Goal: Task Accomplishment & Management: Manage account settings

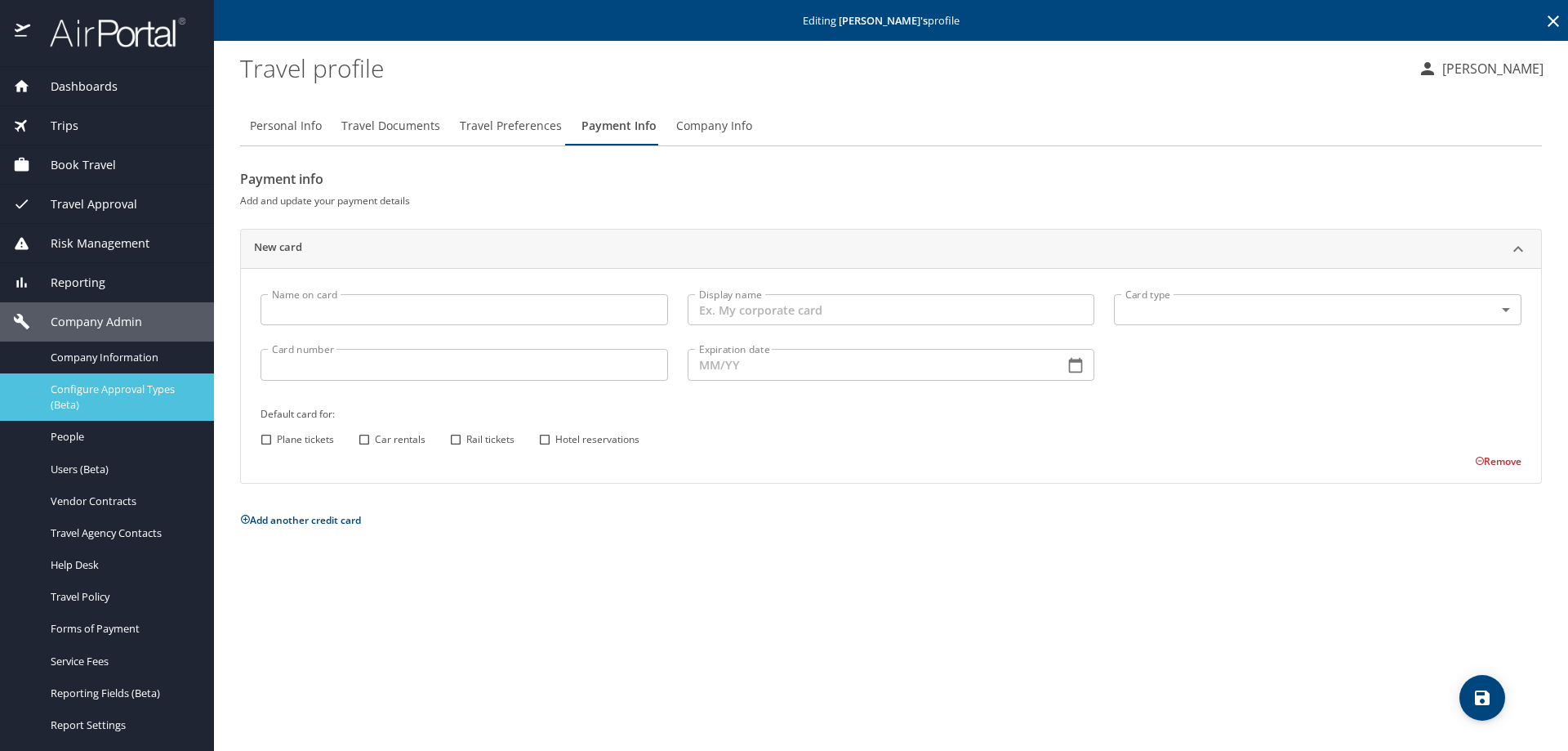
click at [63, 392] on span "Configure Approval Types (Beta)" at bounding box center [122, 397] width 144 height 31
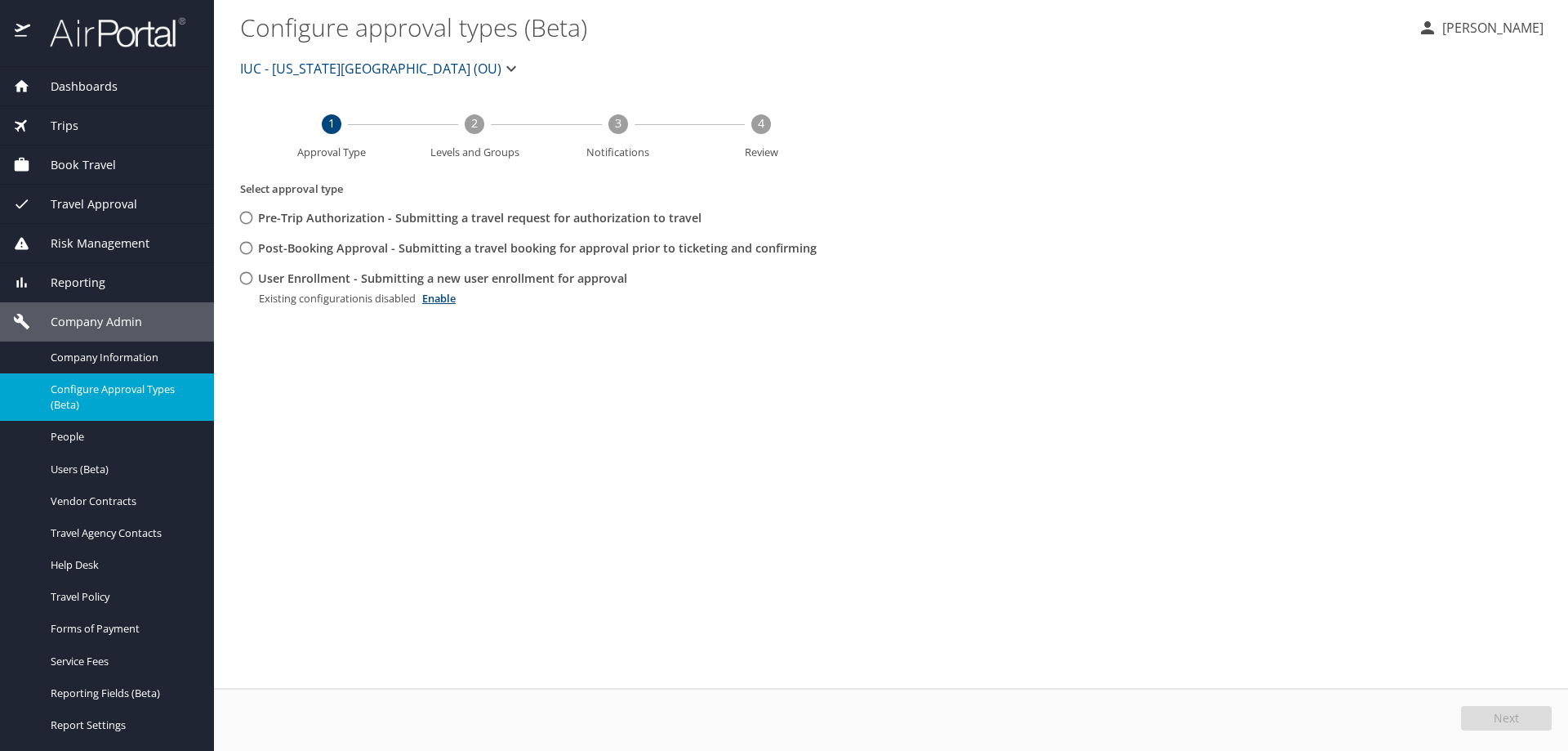
click at [67, 317] on span "Company Admin" at bounding box center [86, 322] width 112 height 18
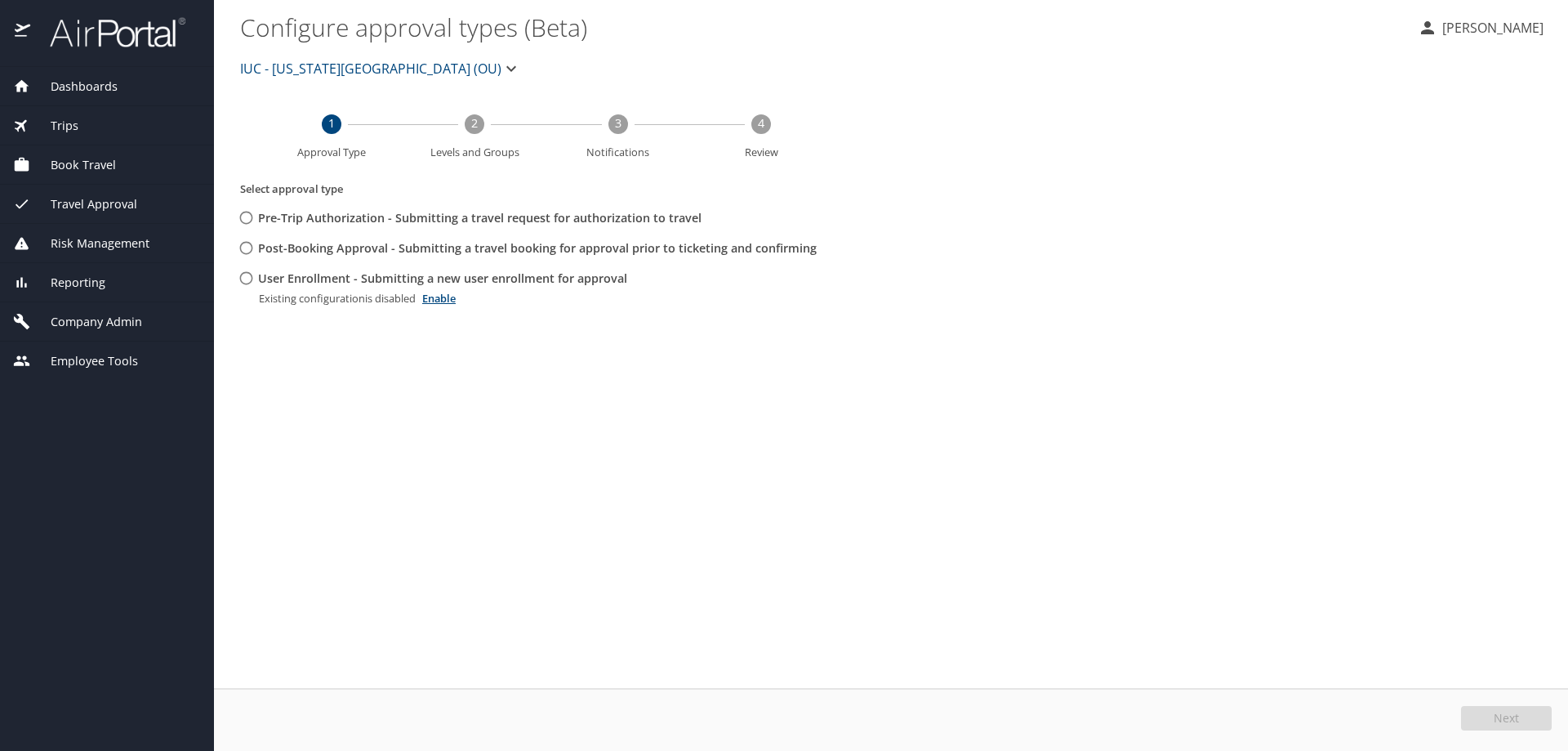
click at [67, 317] on span "Company Admin" at bounding box center [86, 322] width 112 height 18
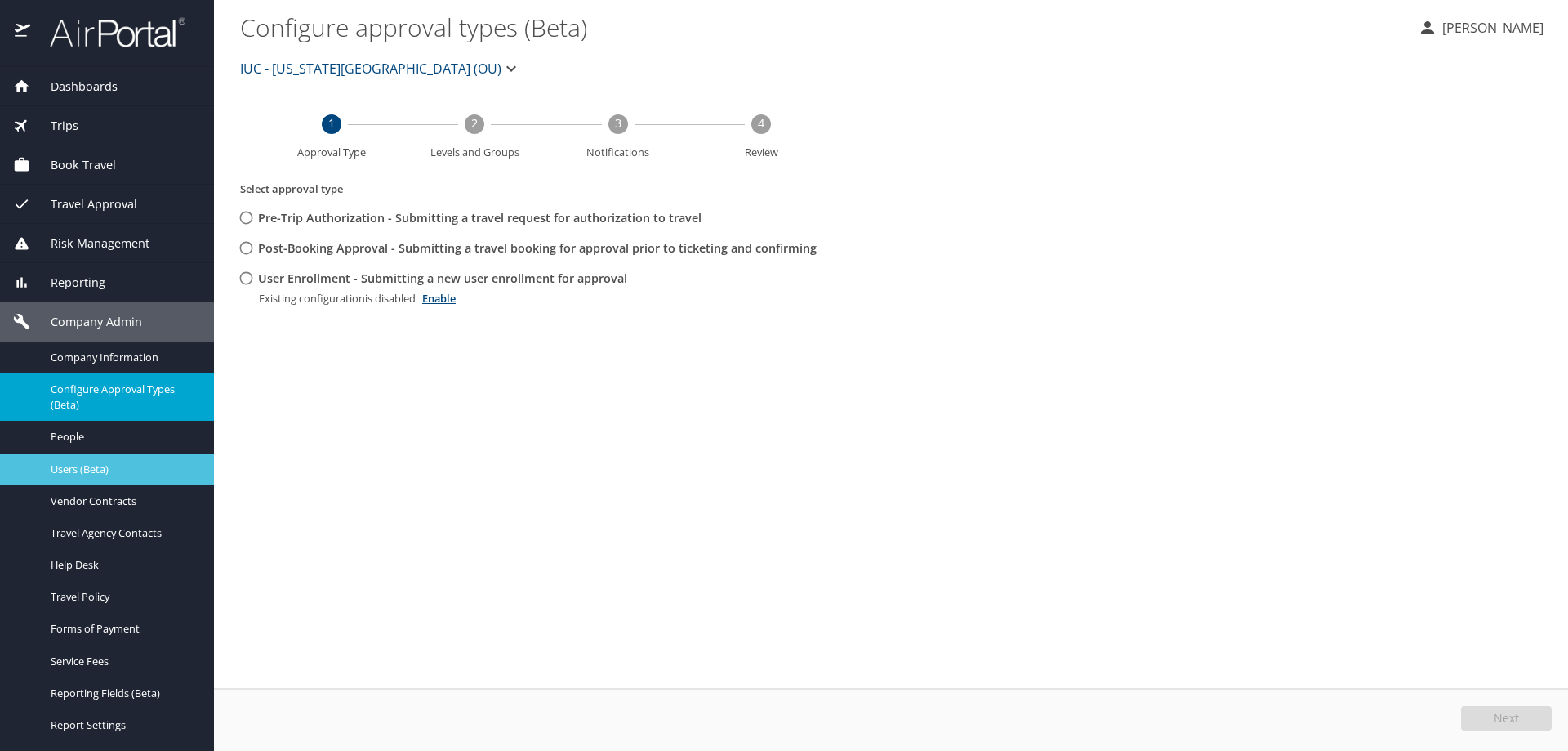
click at [71, 458] on link "Users (Beta)" at bounding box center [106, 469] width 214 height 32
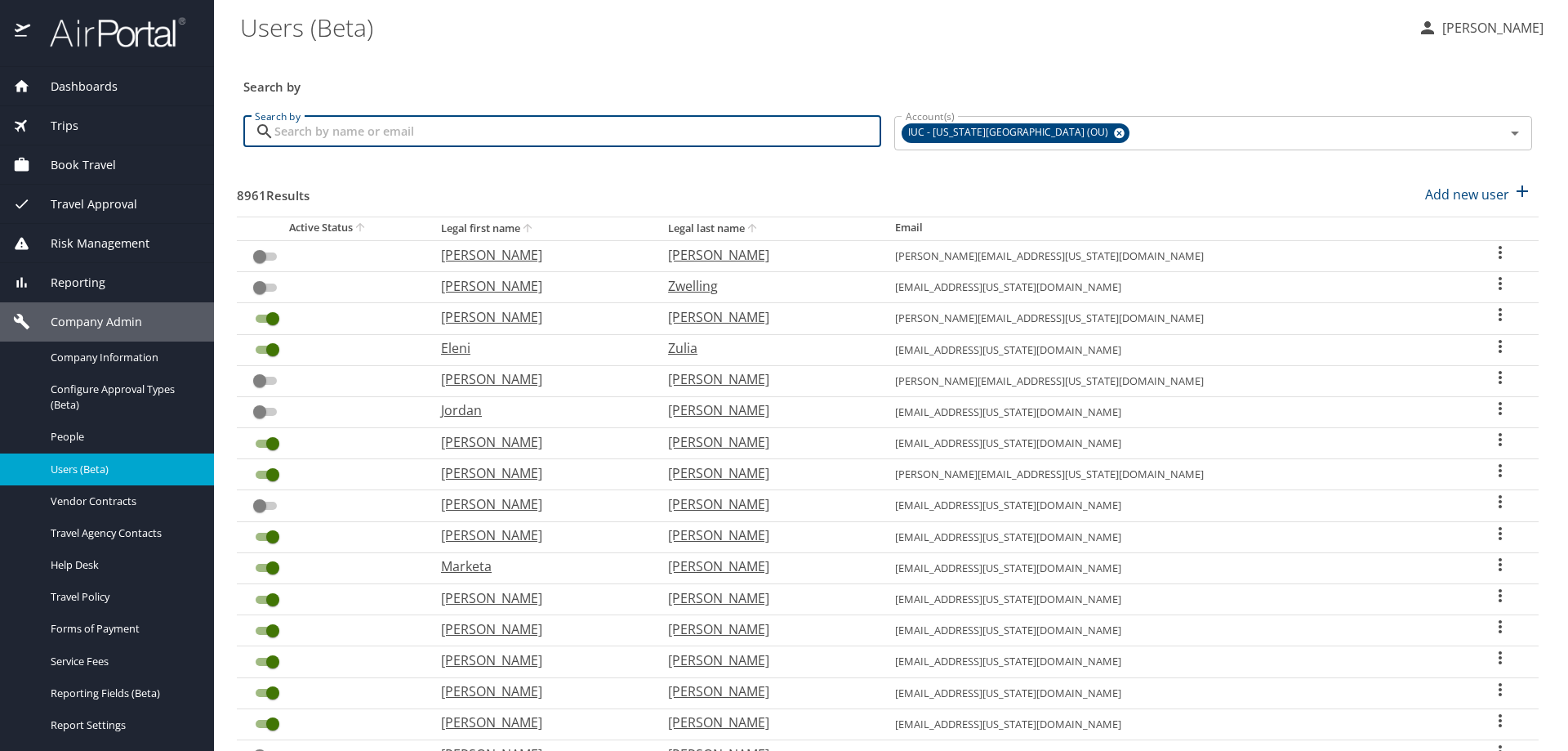
click at [444, 139] on input "Search by" at bounding box center [578, 131] width 607 height 31
type input "[PERSON_NAME]"
checkbox input "true"
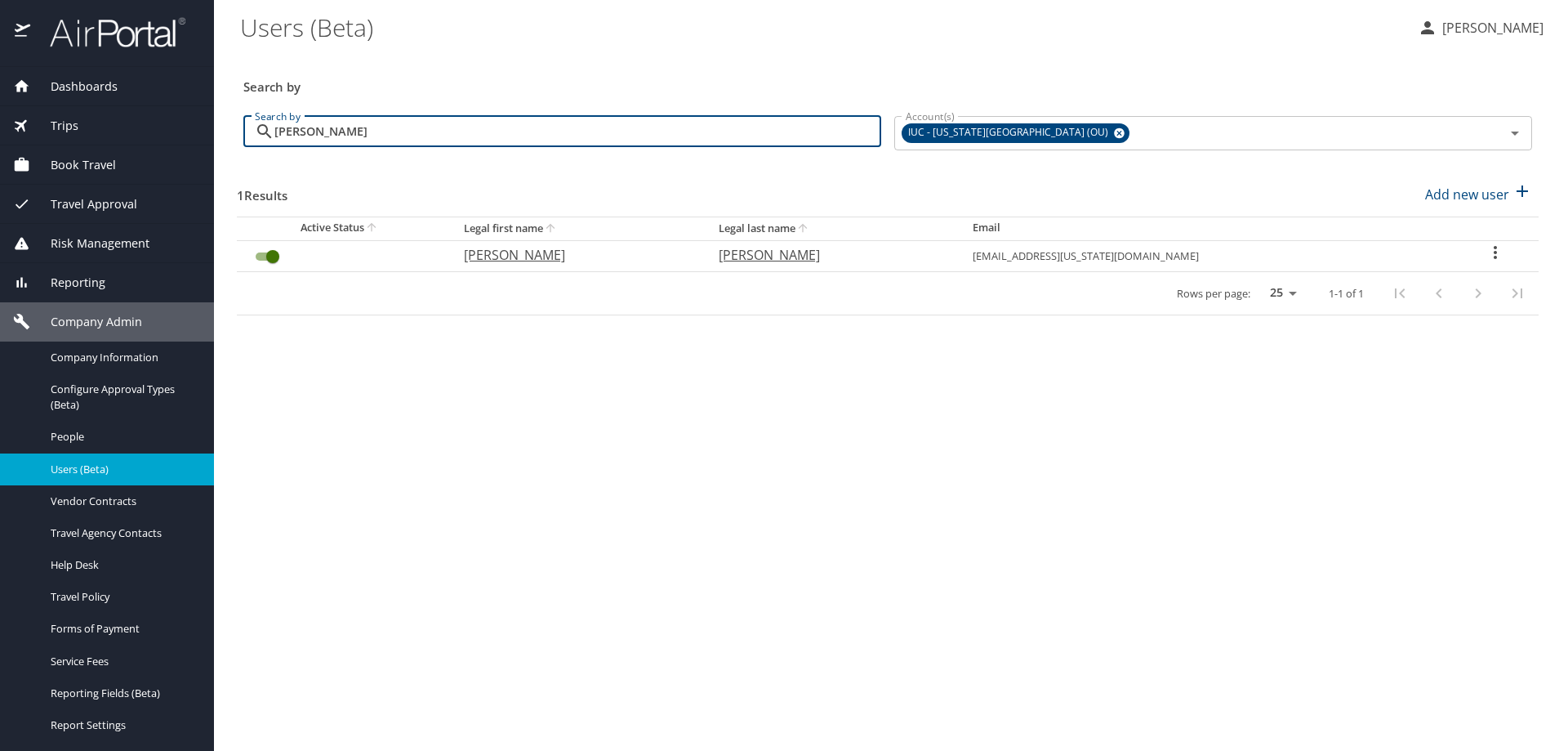
type input "[PERSON_NAME]"
click at [1485, 250] on icon "User Search Table" at bounding box center [1495, 252] width 19 height 19
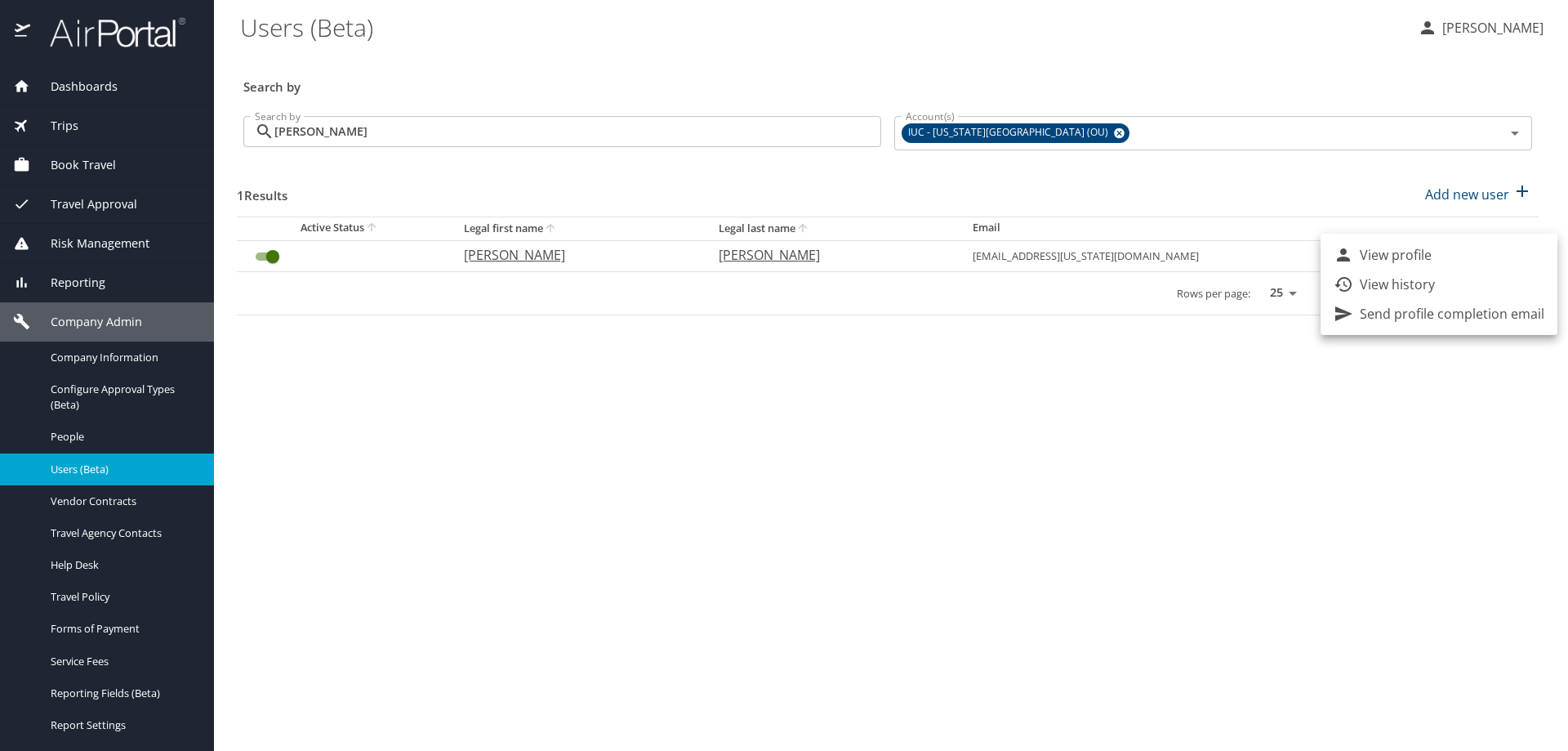
click at [1416, 254] on p "View profile" at bounding box center [1396, 254] width 72 height 19
select select "US"
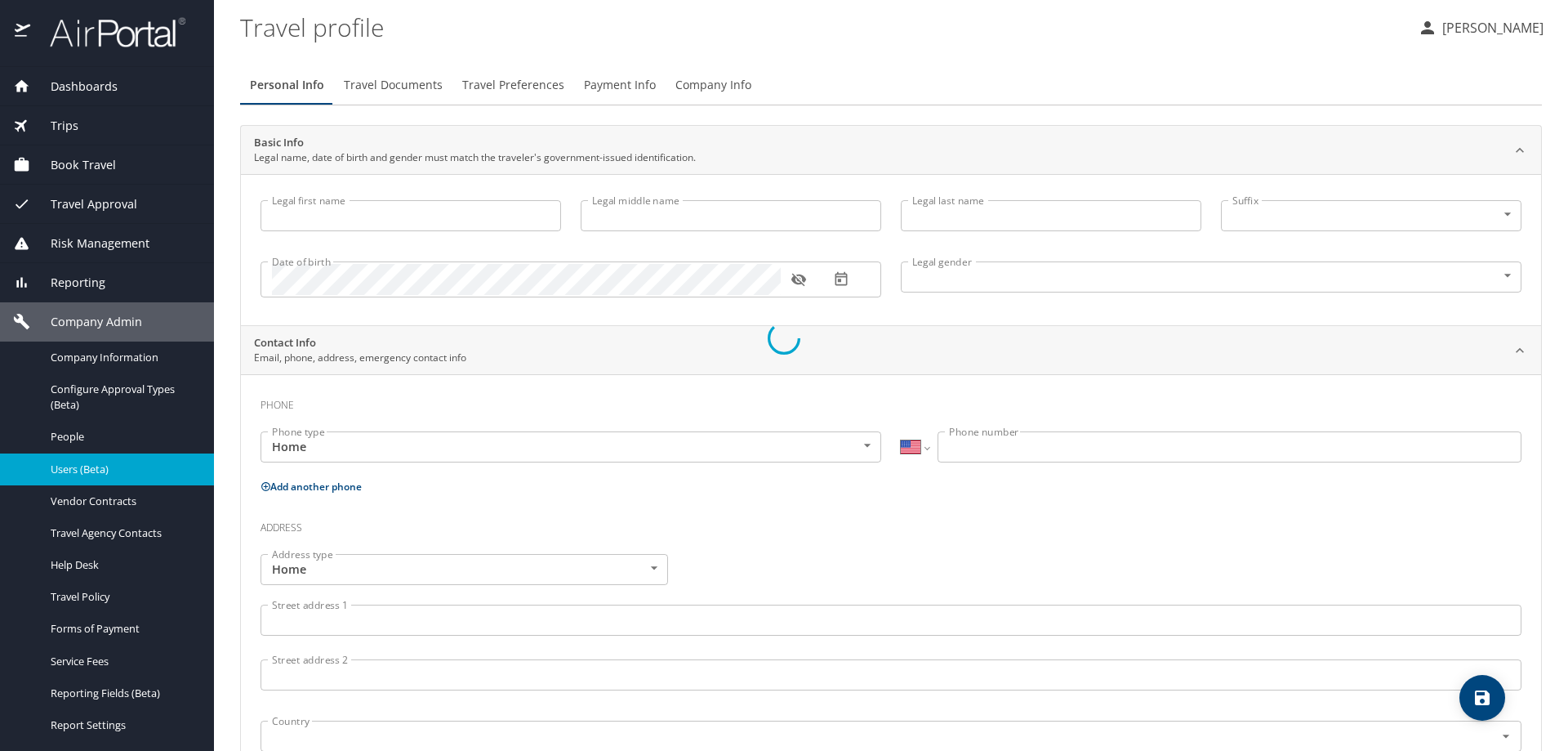
type input "[PERSON_NAME]"
type input "[DEMOGRAPHIC_DATA]"
select select "US"
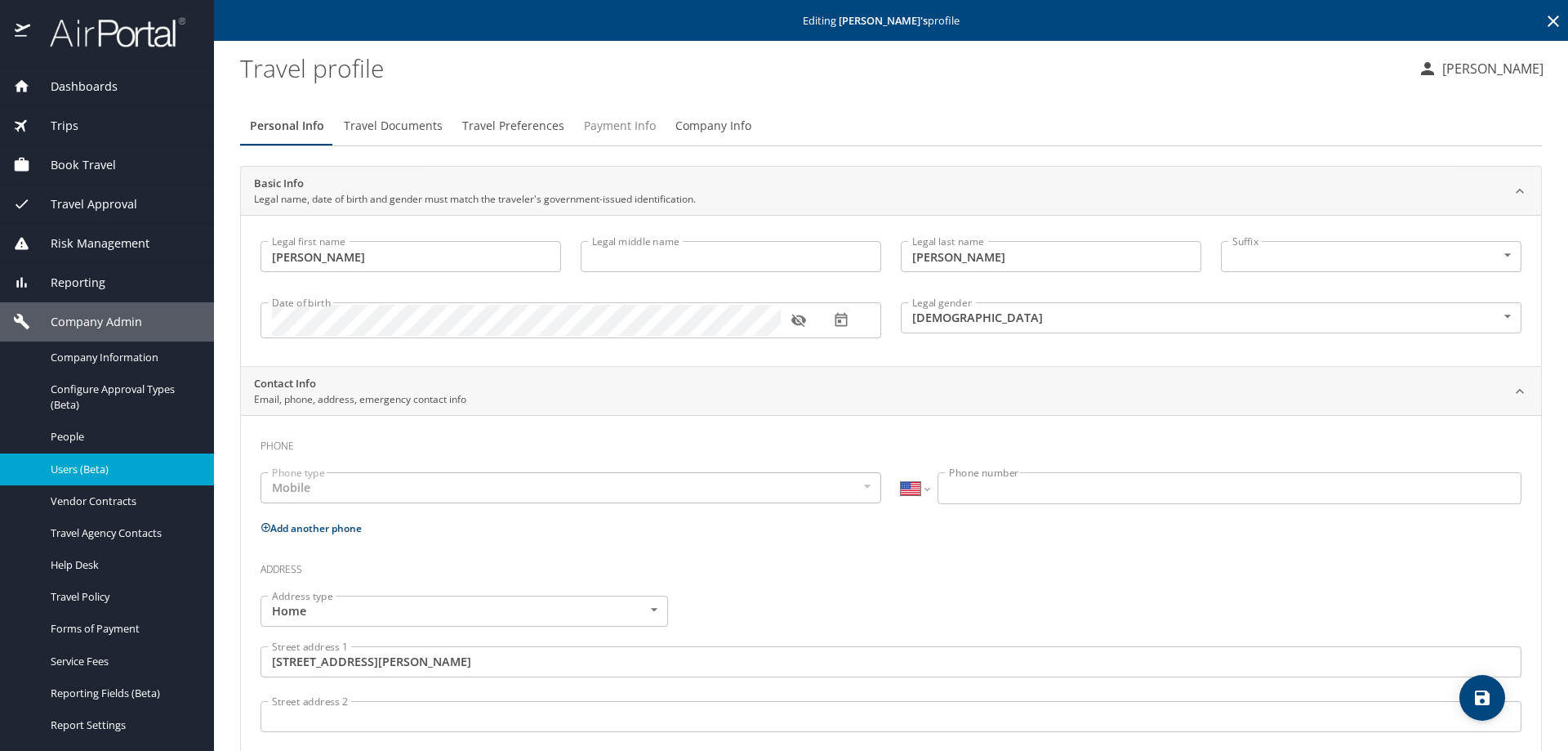
click at [613, 128] on span "Payment Info" at bounding box center [620, 126] width 72 height 20
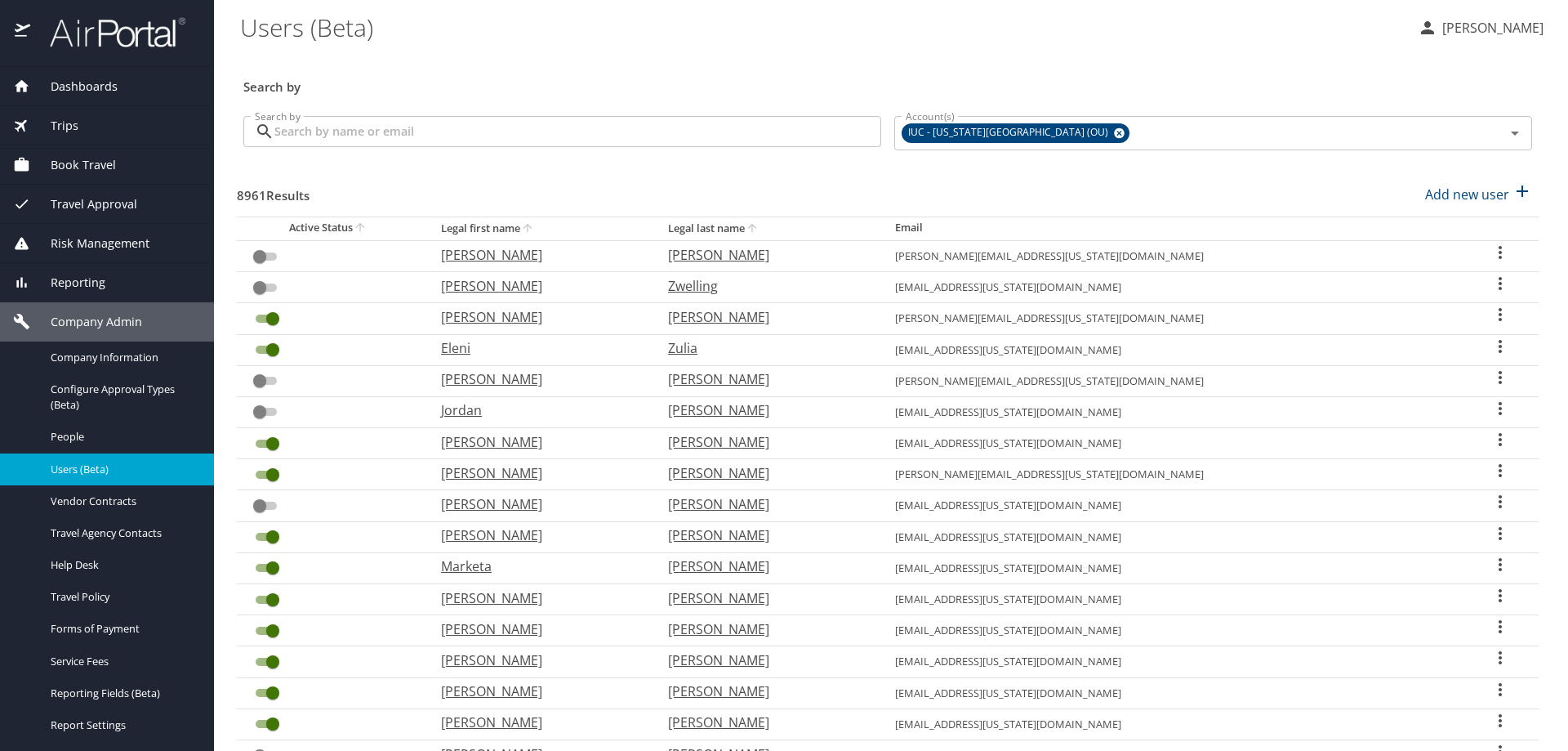
click at [301, 129] on input "Search by" at bounding box center [578, 131] width 607 height 31
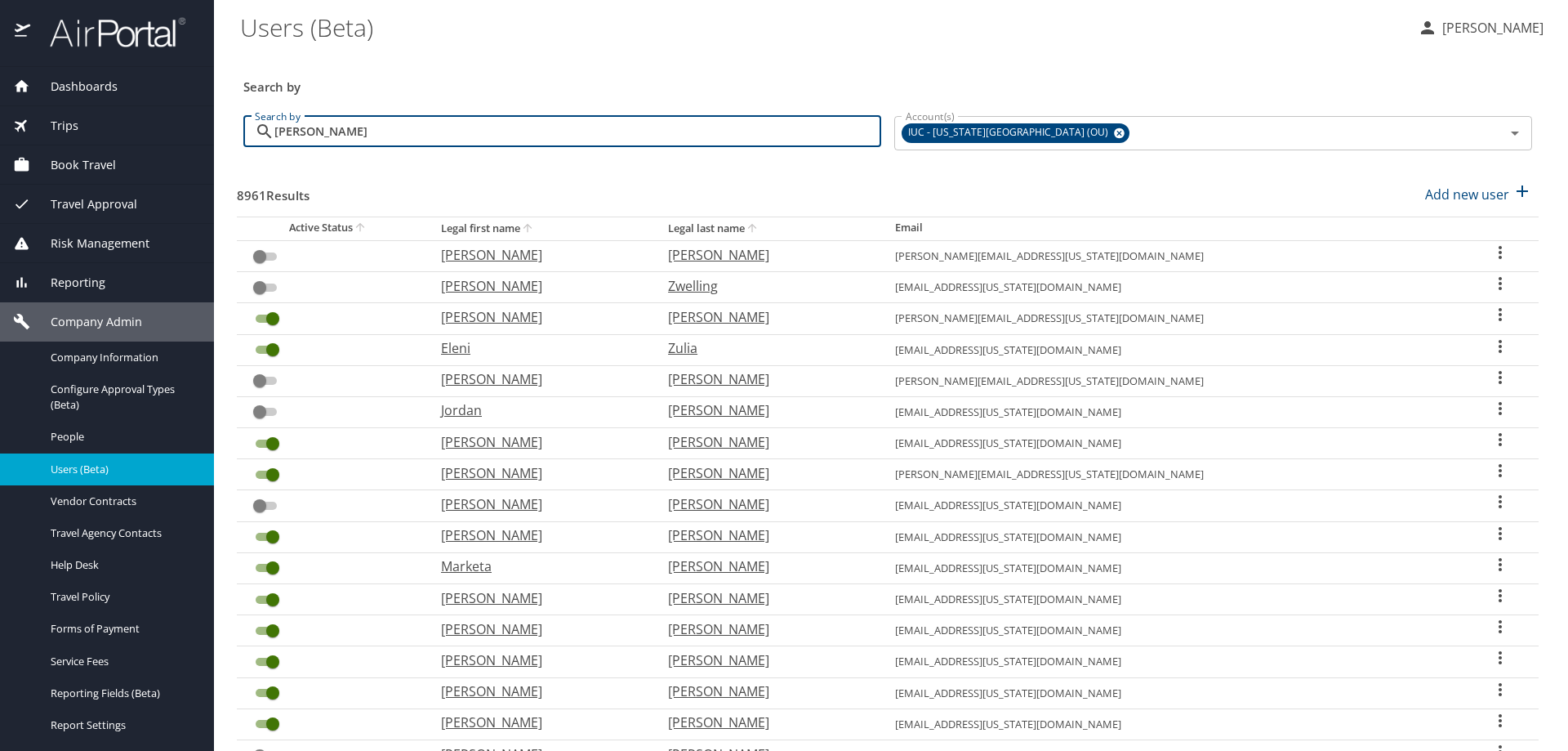
type input "[PERSON_NAME]"
checkbox input "true"
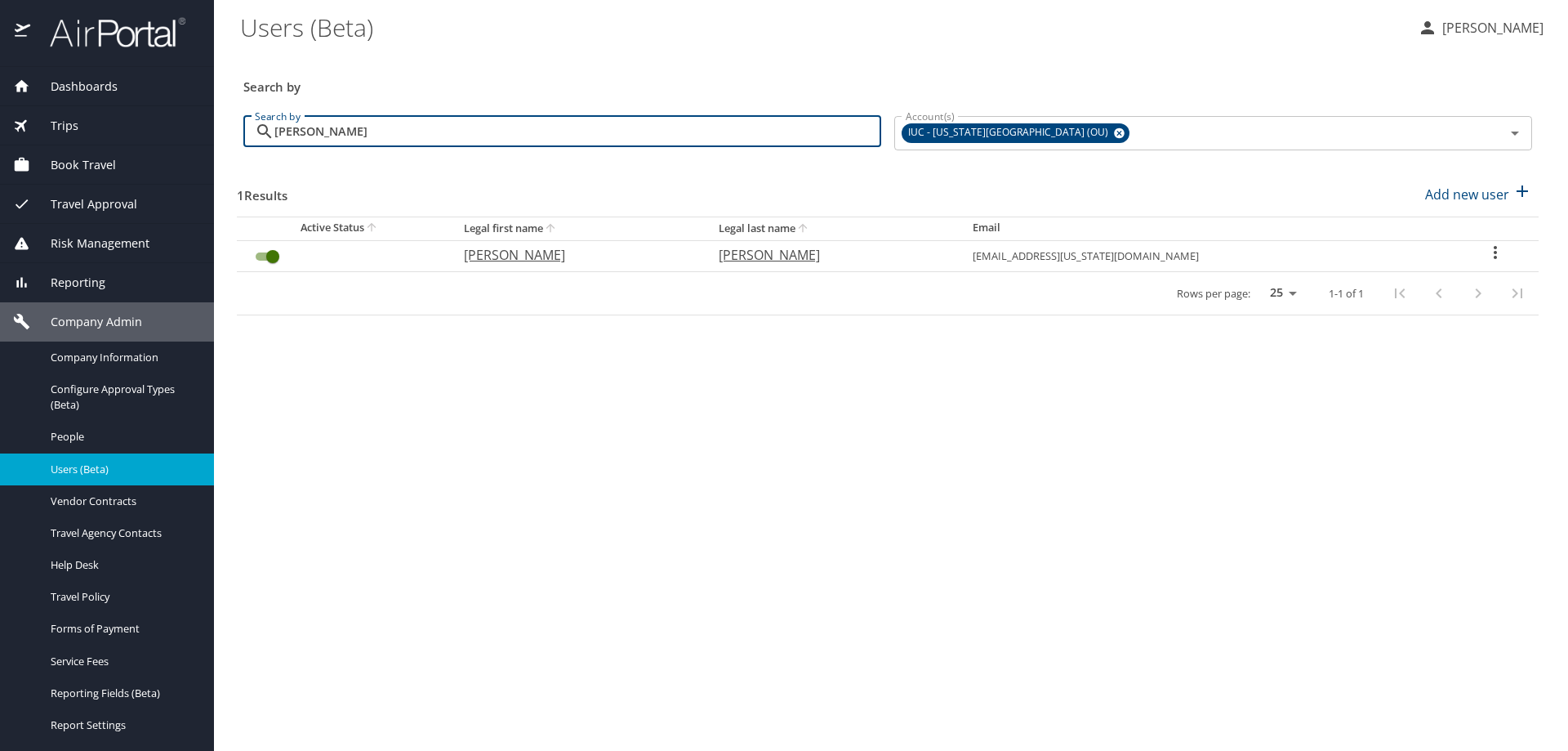
type input "[PERSON_NAME]"
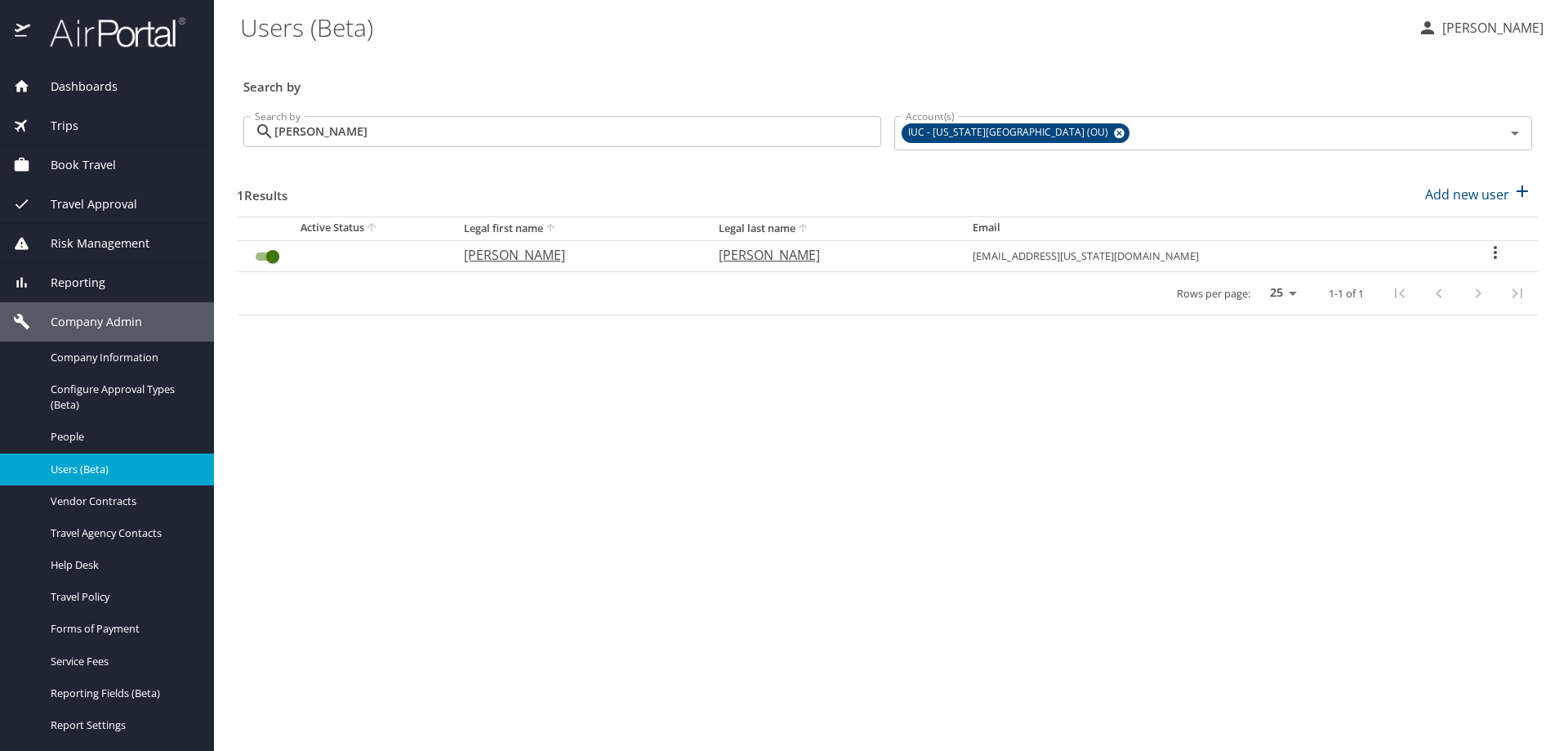
click at [1485, 250] on icon "User Search Table" at bounding box center [1495, 252] width 19 height 19
click at [1455, 250] on li "View profile" at bounding box center [1439, 255] width 237 height 29
select select "US"
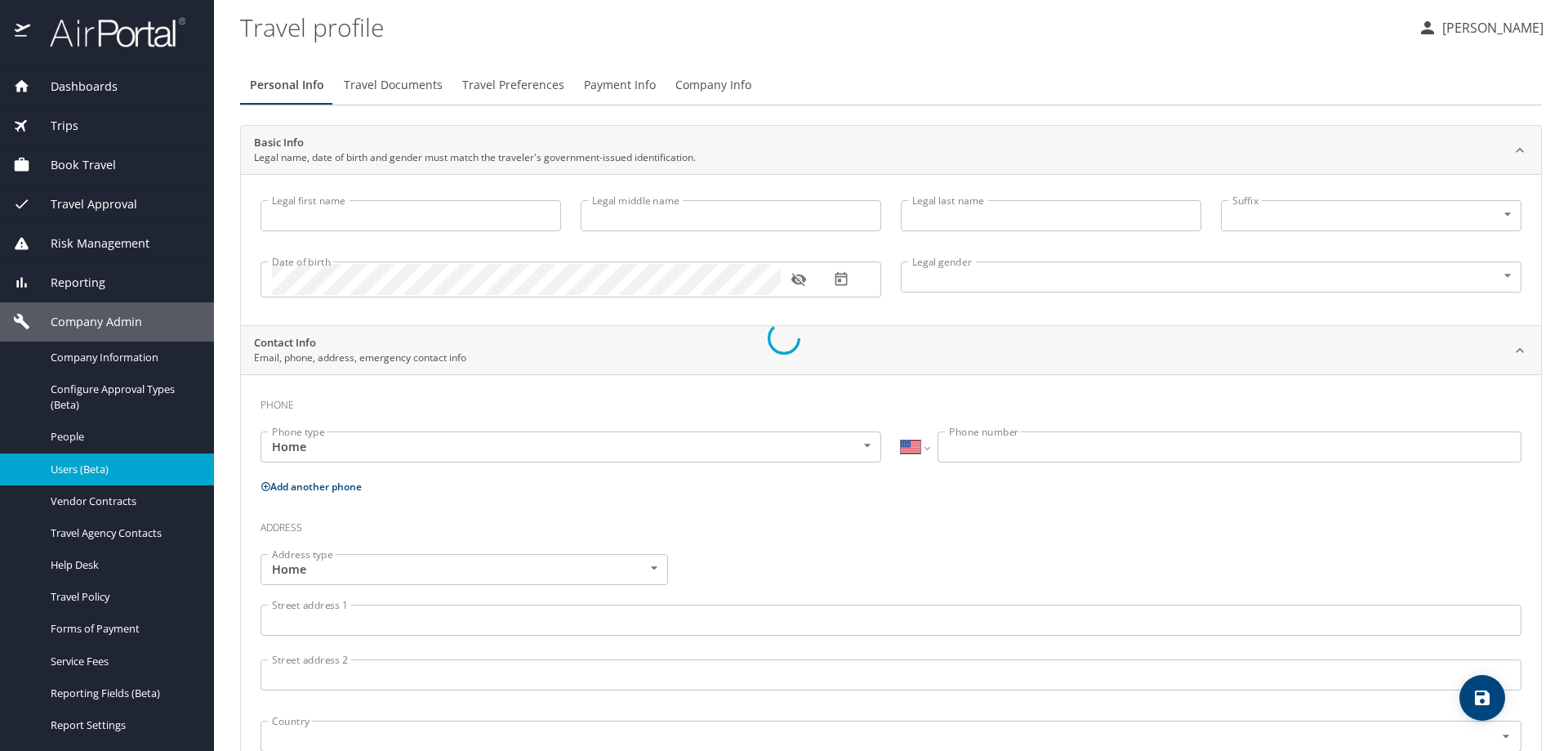
type input "[PERSON_NAME]"
type input "[DEMOGRAPHIC_DATA]"
select select "US"
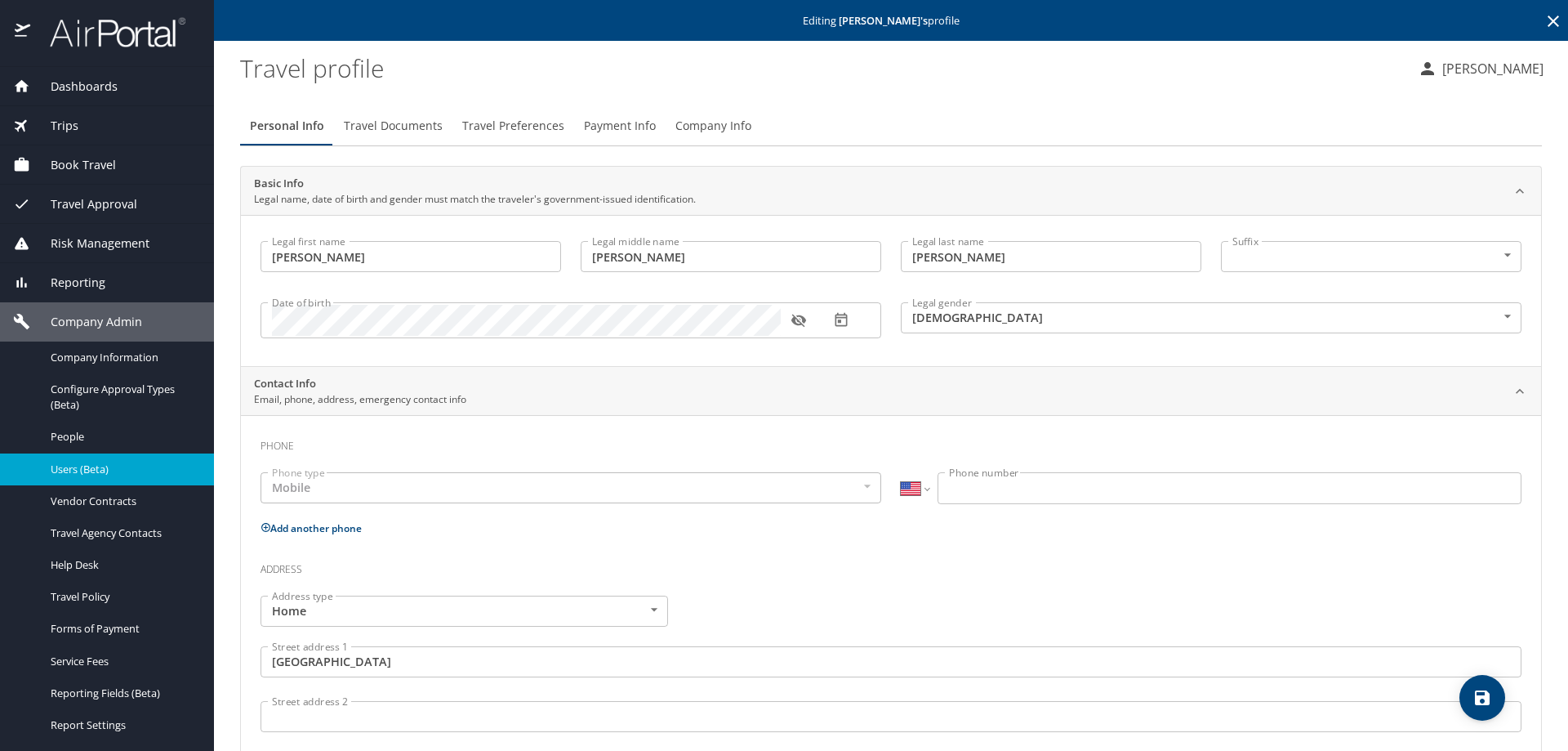
click at [595, 126] on span "Payment Info" at bounding box center [620, 126] width 72 height 20
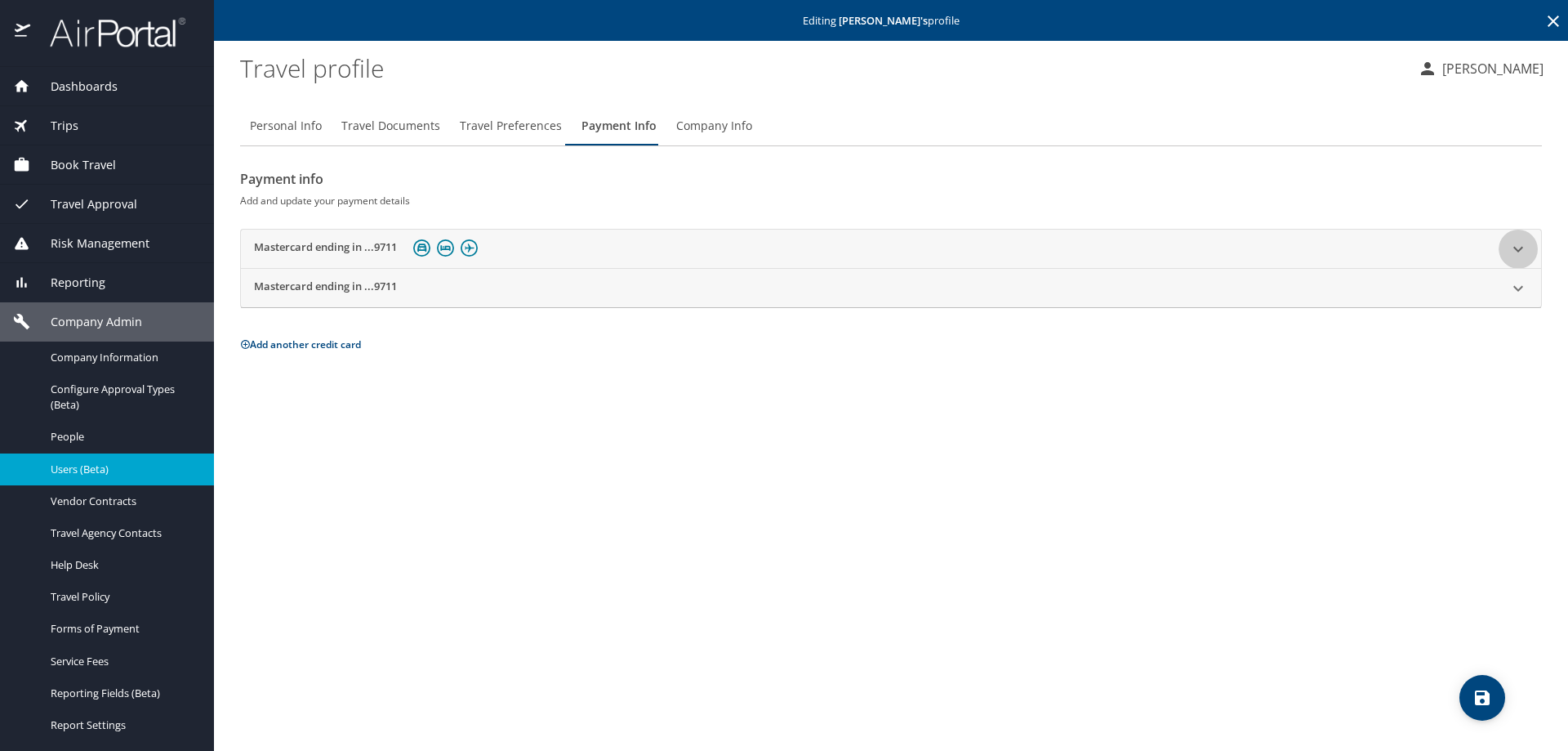
click at [1517, 248] on icon at bounding box center [1518, 248] width 19 height 19
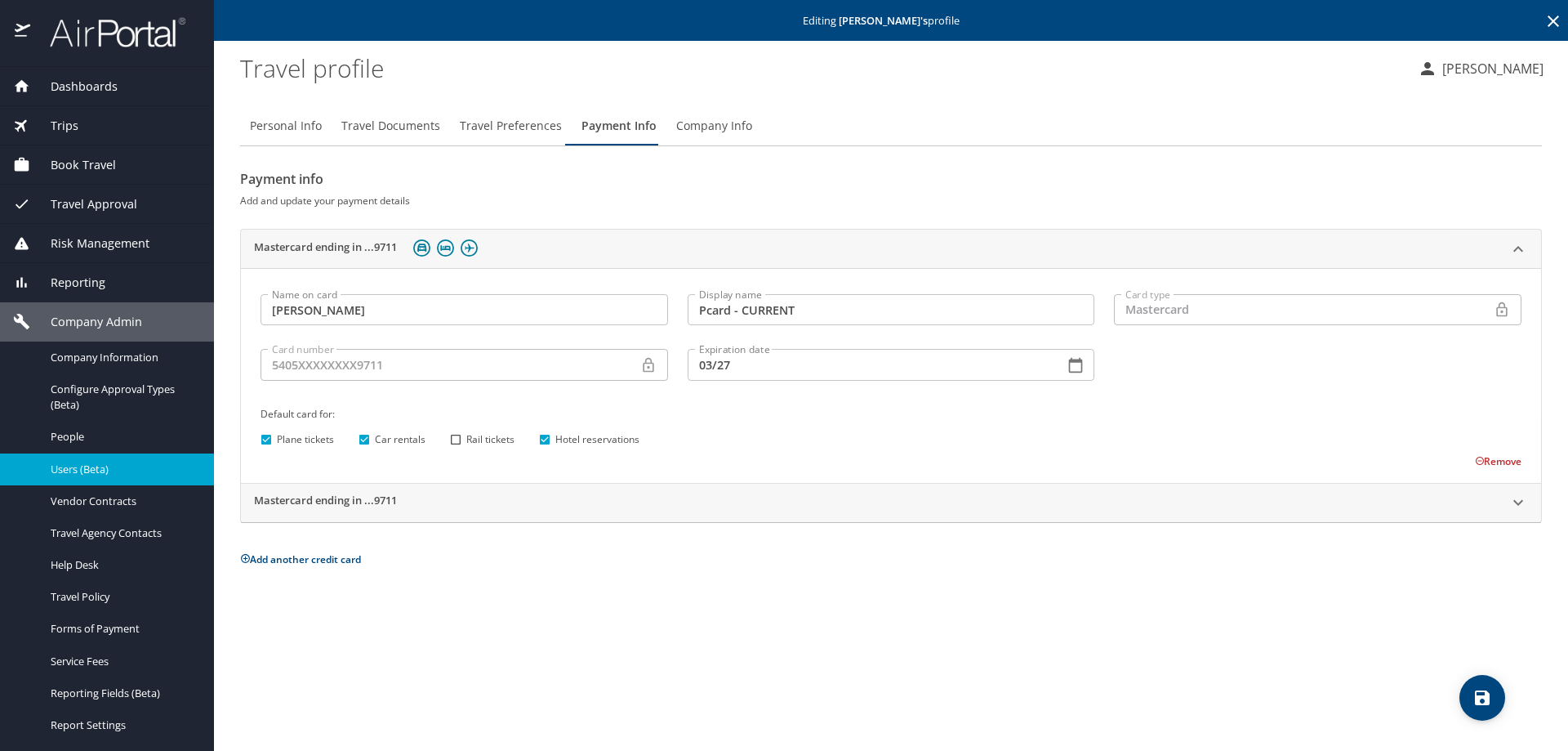
click at [532, 498] on div "Mastercard ending in ...9711" at bounding box center [877, 502] width 1245 height 19
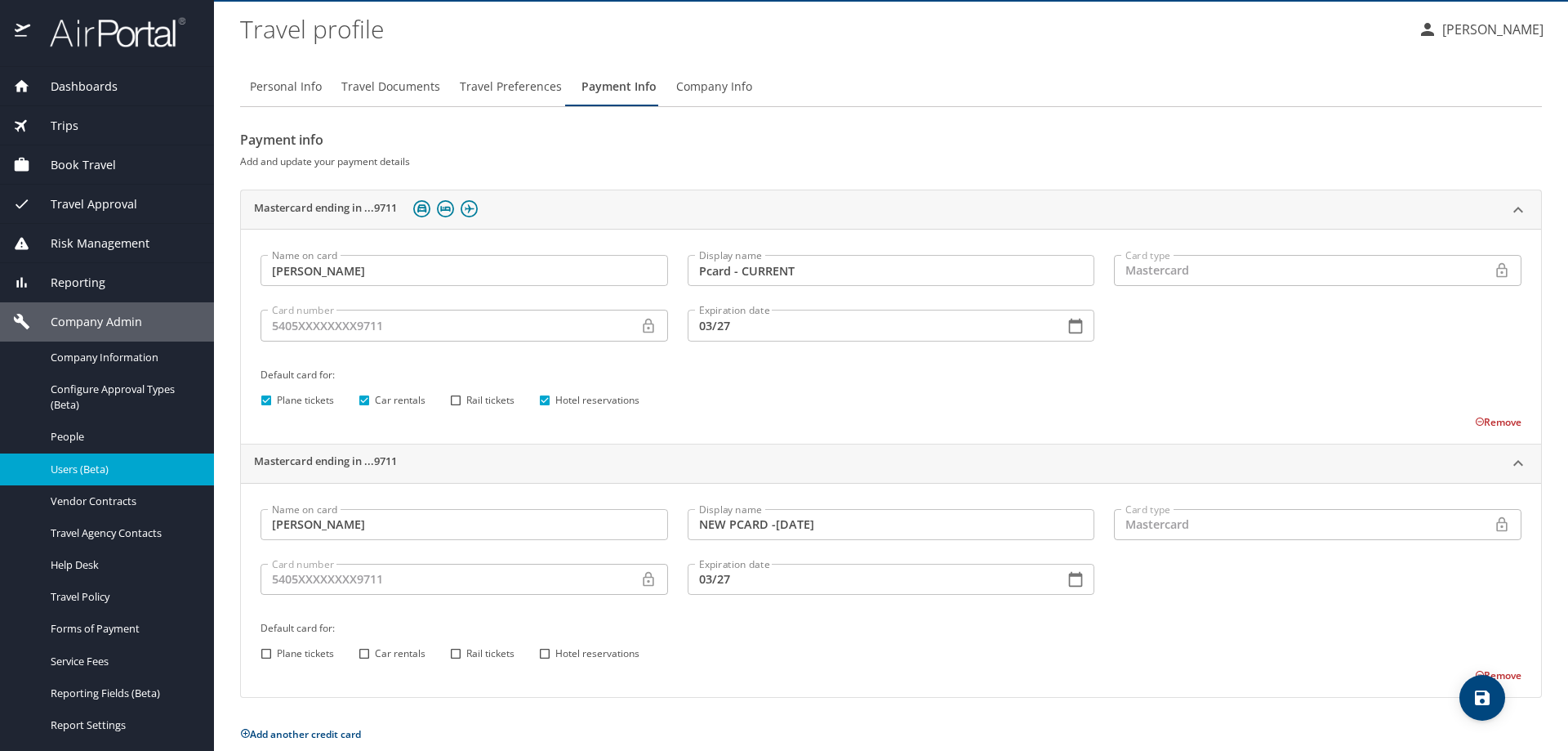
scroll to position [59, 0]
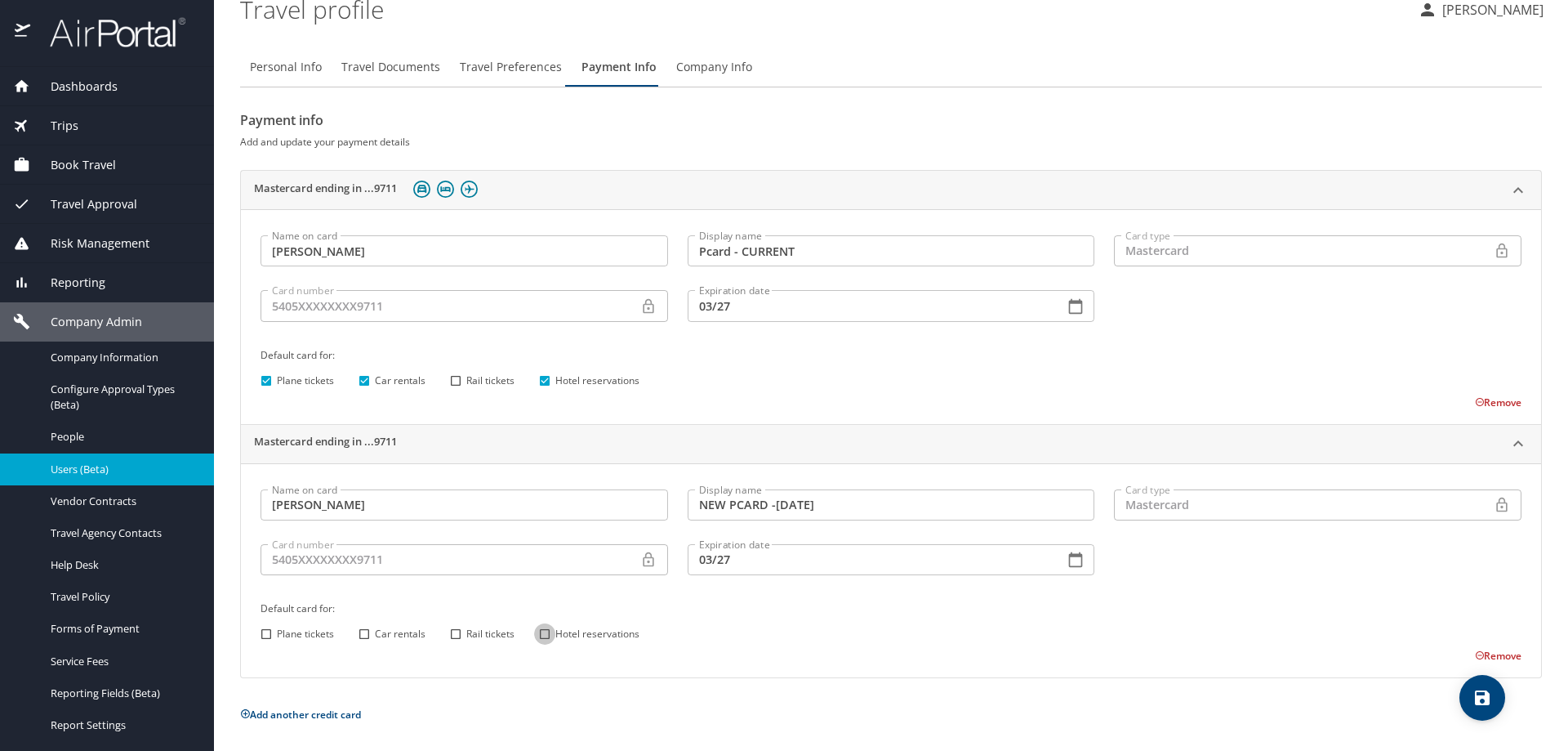
click at [548, 633] on input "Hotel reservations" at bounding box center [545, 634] width 21 height 21
checkbox input "true"
click at [1484, 686] on button "save" at bounding box center [1483, 698] width 46 height 46
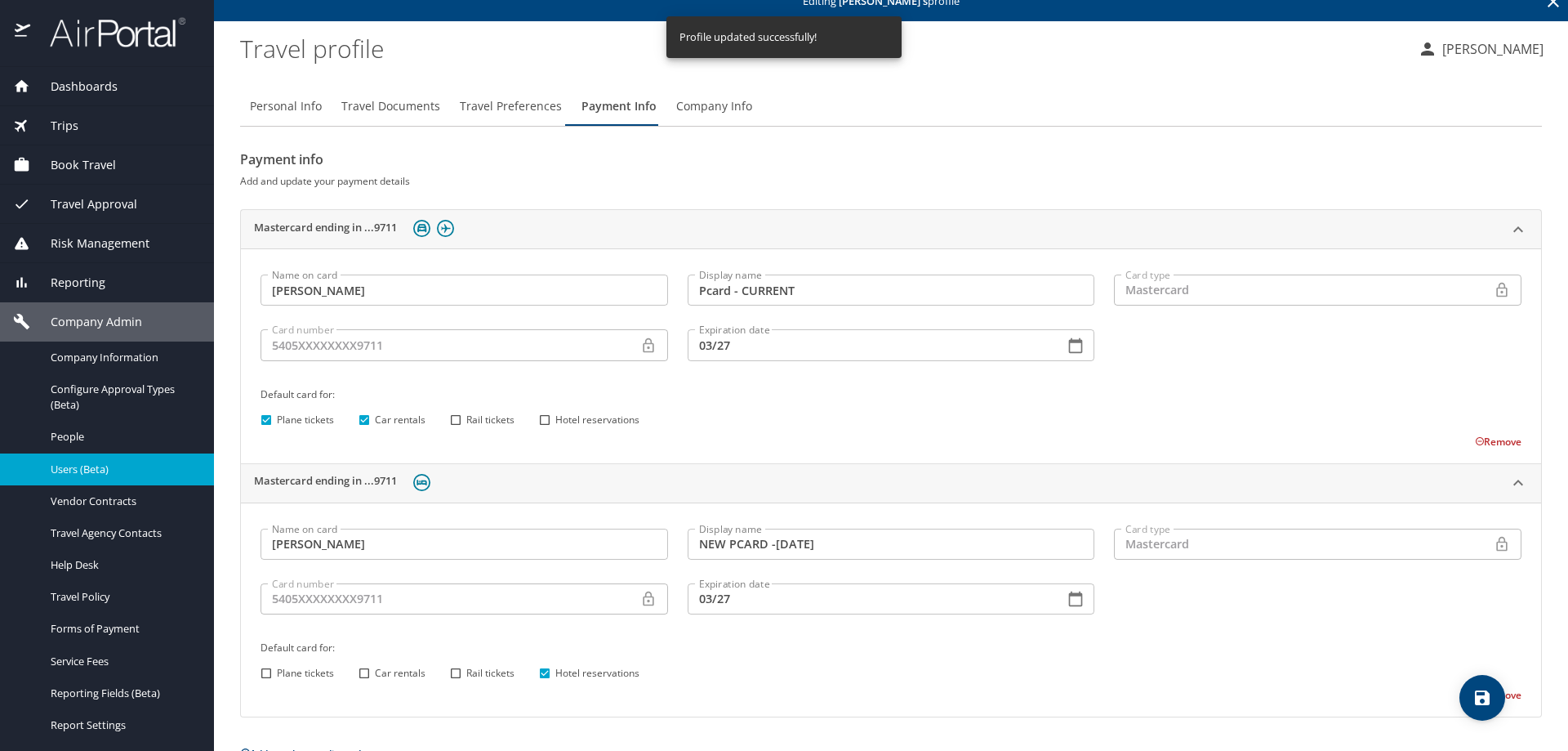
scroll to position [0, 0]
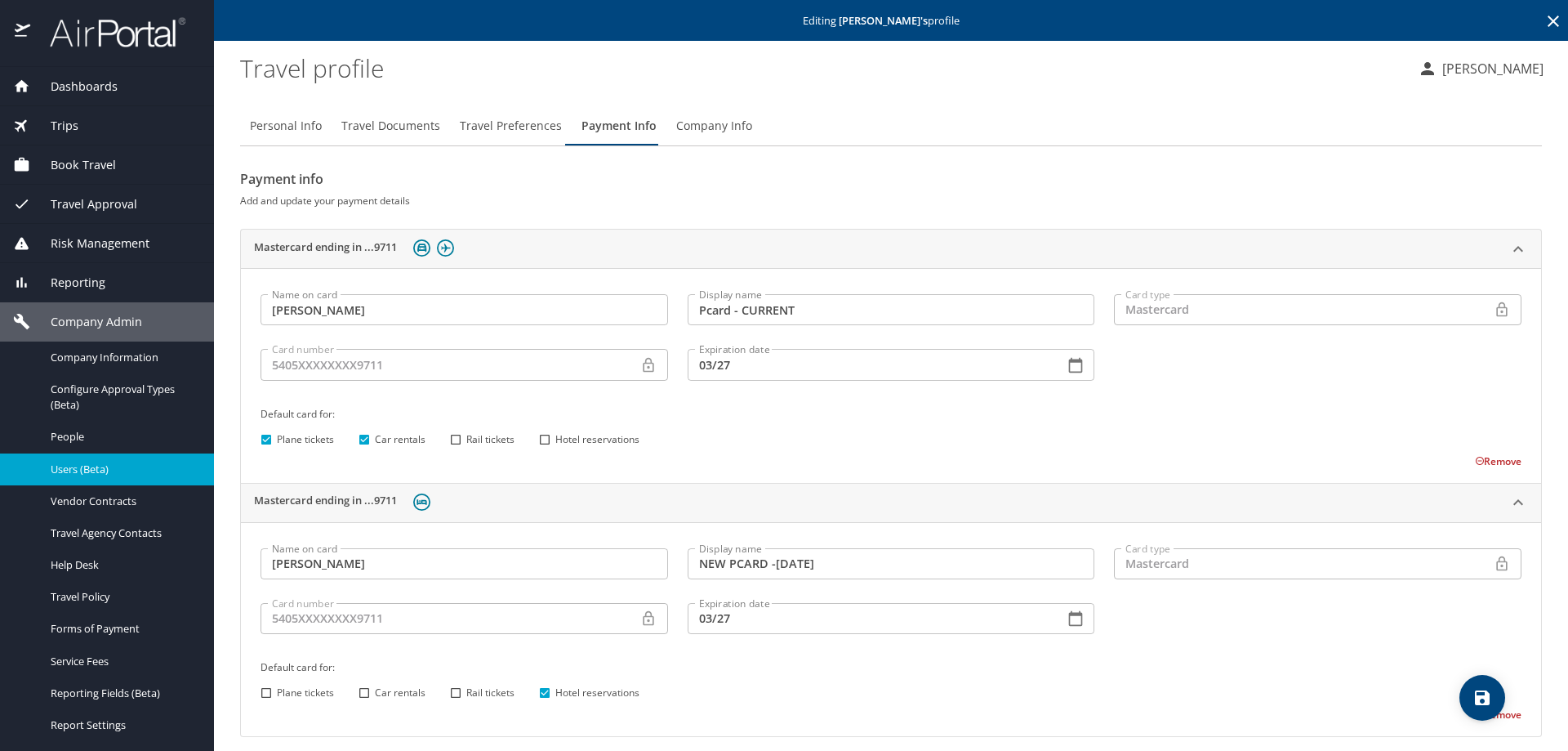
click at [92, 466] on span "Users (Beta)" at bounding box center [122, 469] width 144 height 16
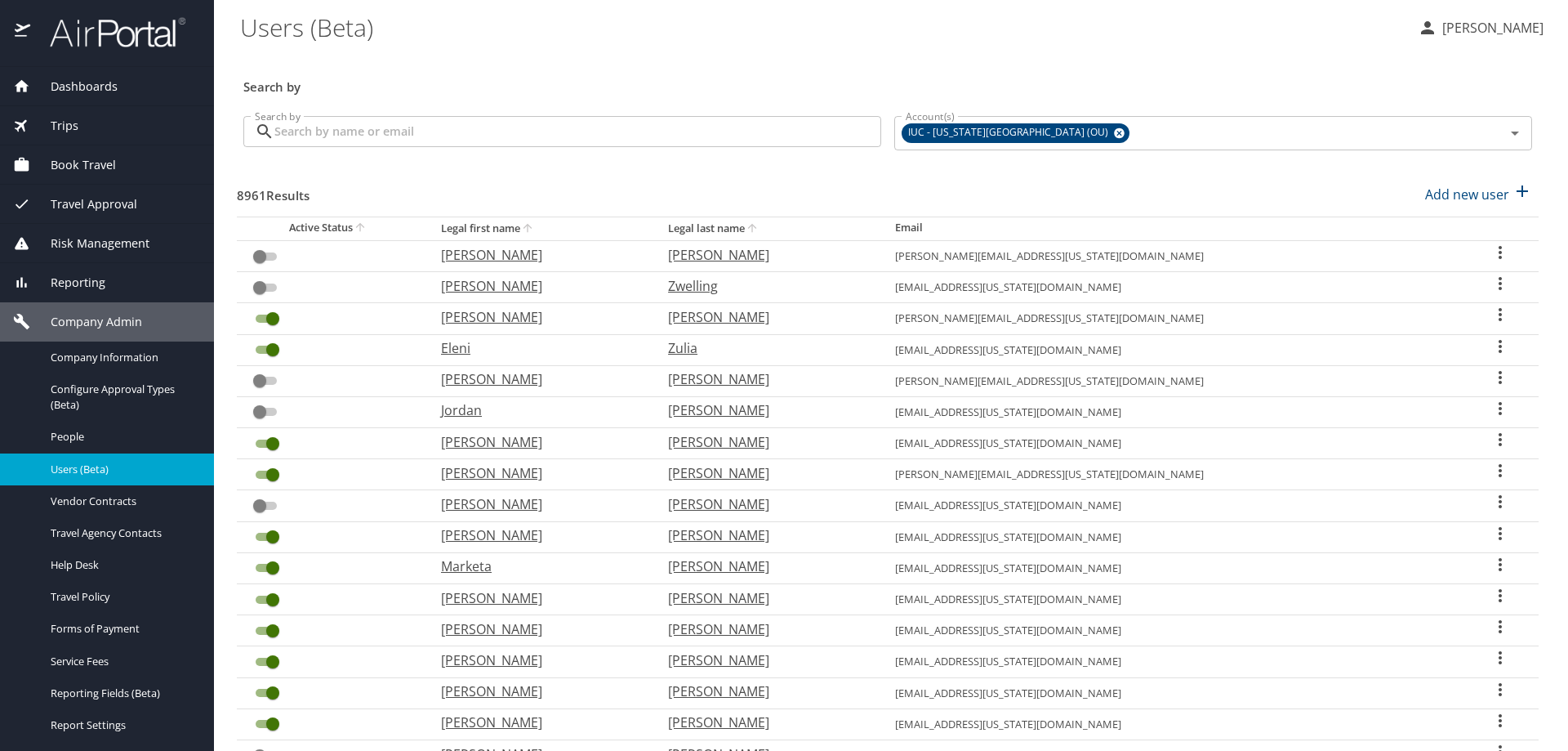
drag, startPoint x: 529, startPoint y: 138, endPoint x: 501, endPoint y: 124, distance: 31.3
click at [528, 138] on input "Search by" at bounding box center [578, 131] width 607 height 31
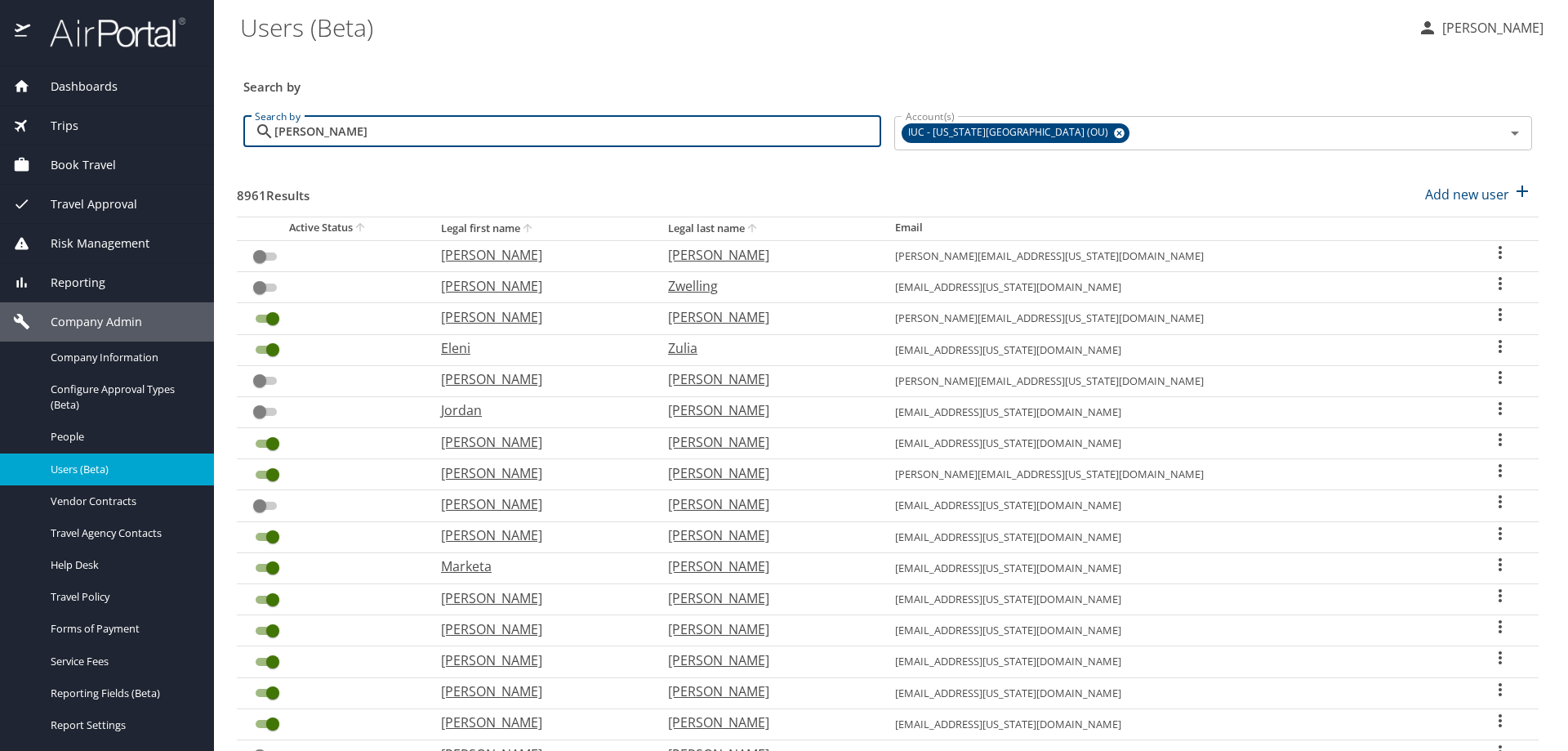
type input "[PERSON_NAME]"
checkbox input "true"
checkbox input "false"
checkbox input "true"
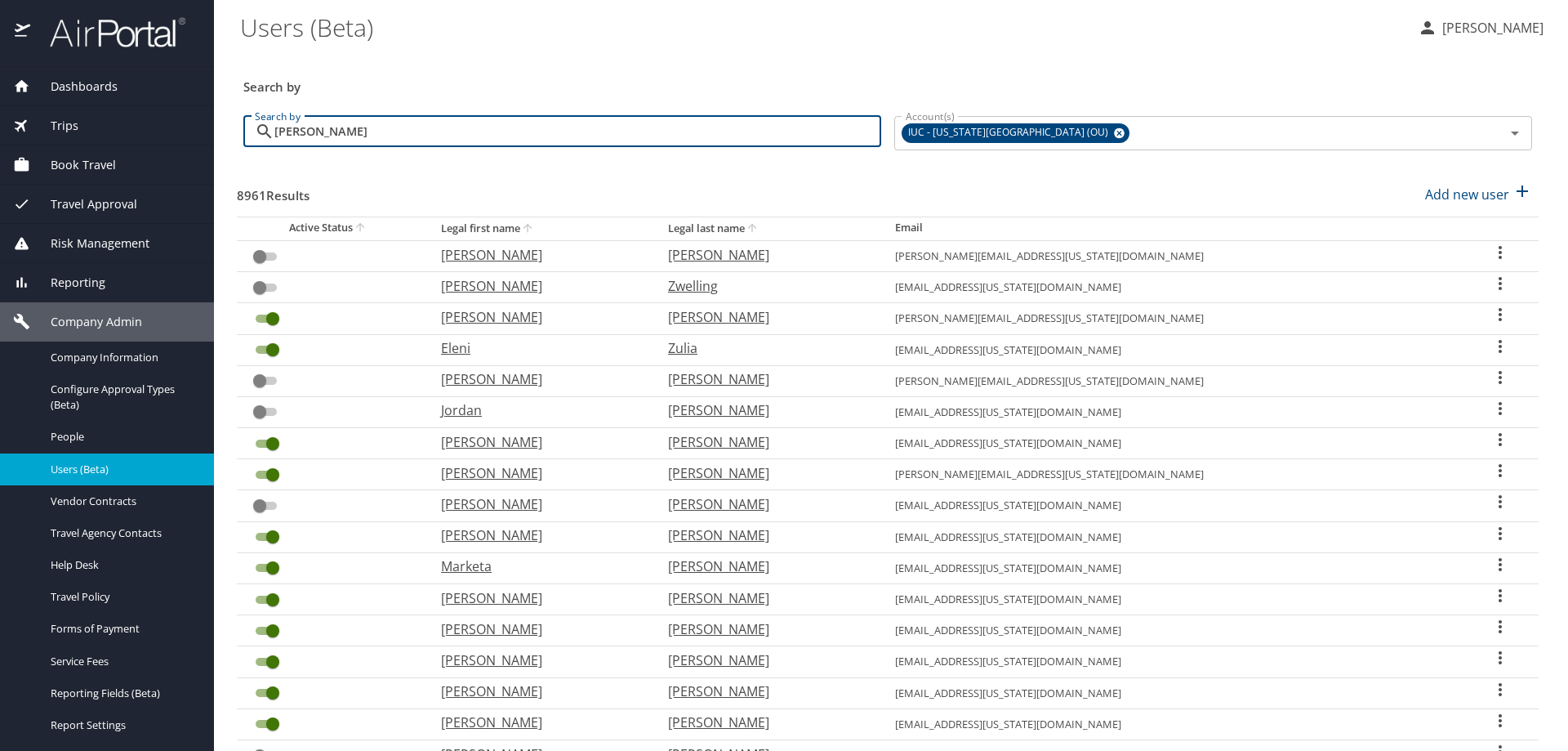
checkbox input "true"
checkbox input "false"
checkbox input "true"
checkbox input "false"
checkbox input "true"
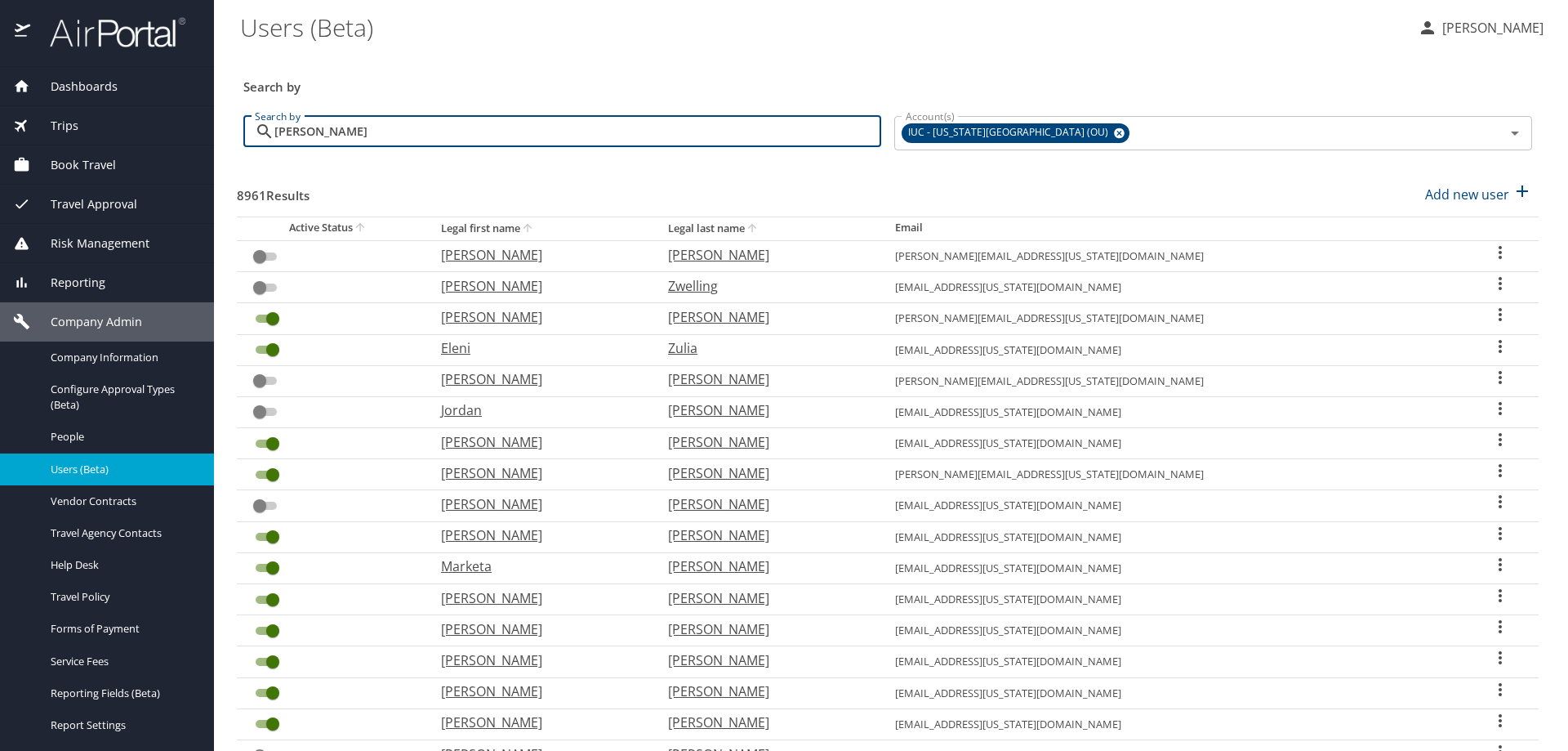
checkbox input "true"
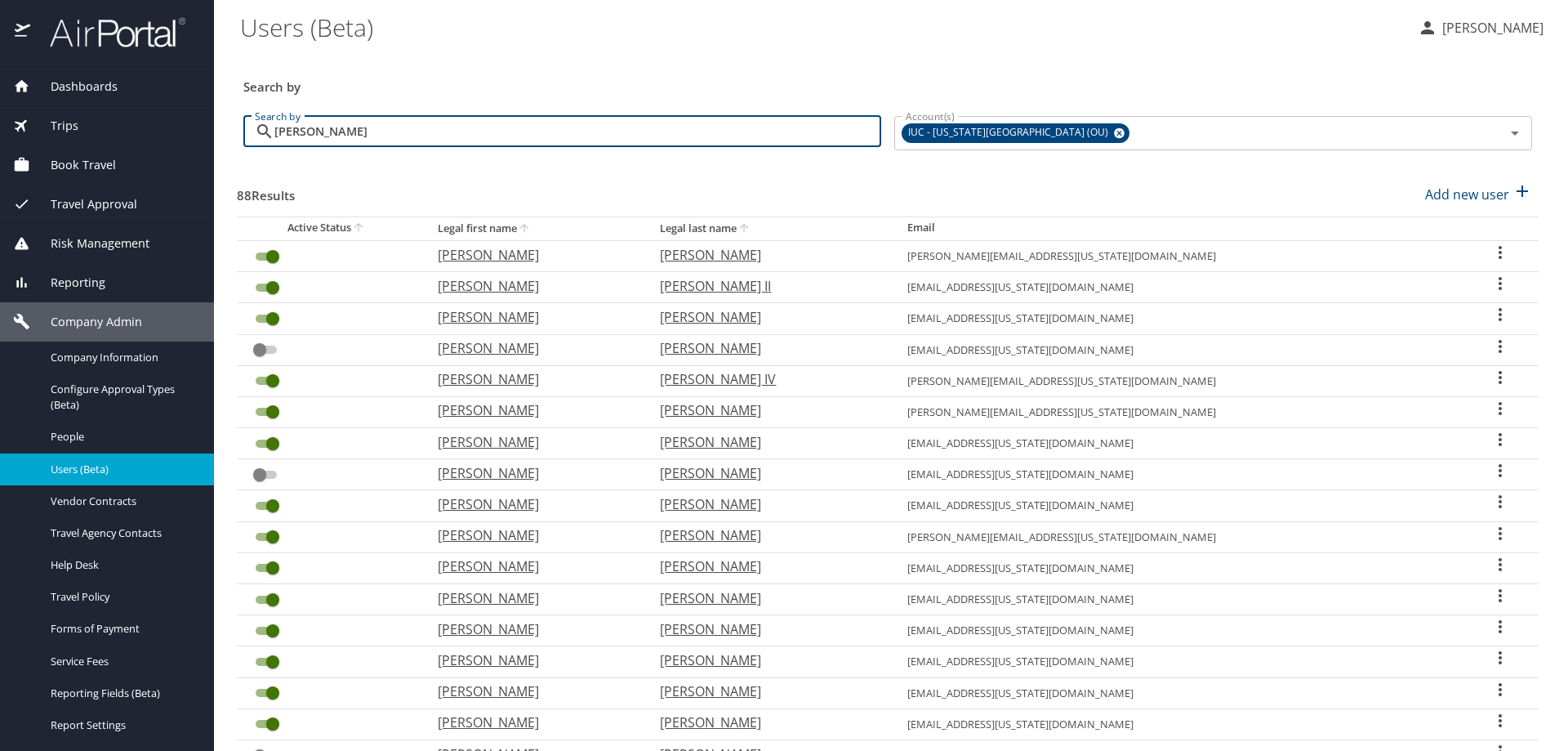
type input "[PERSON_NAME]"
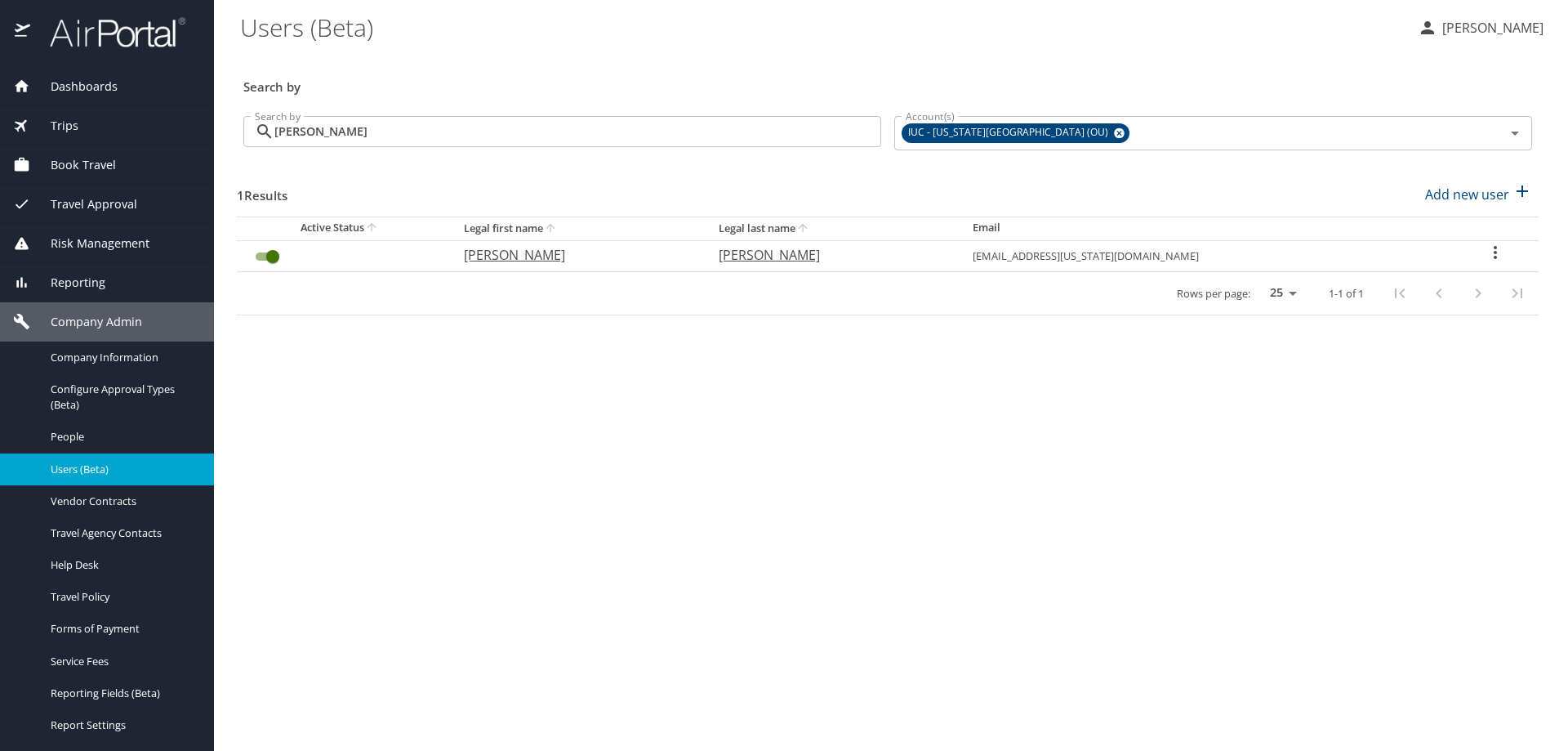
click at [1485, 249] on icon "User Search Table" at bounding box center [1495, 252] width 19 height 19
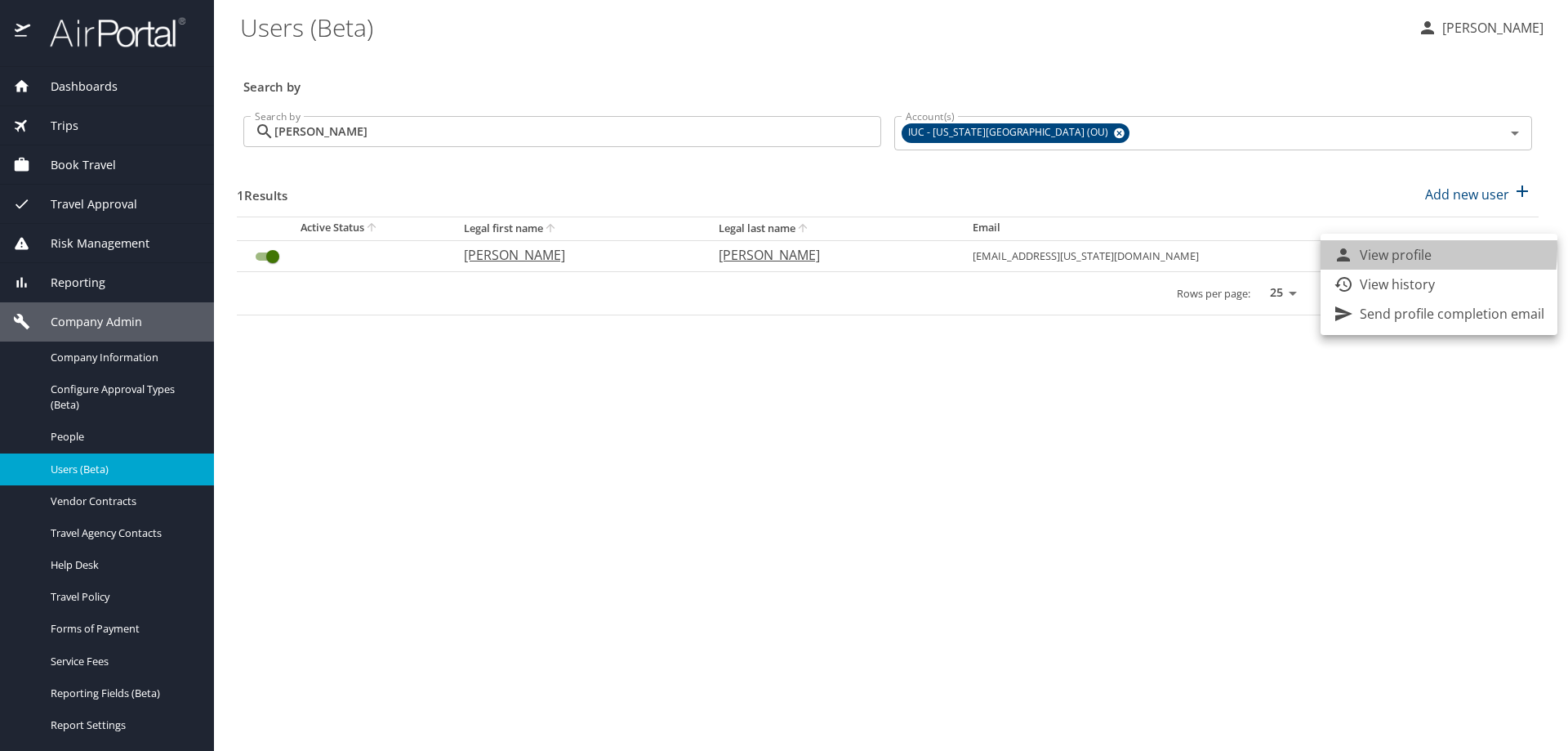
click at [1364, 248] on p "View profile" at bounding box center [1396, 254] width 72 height 19
select select "US"
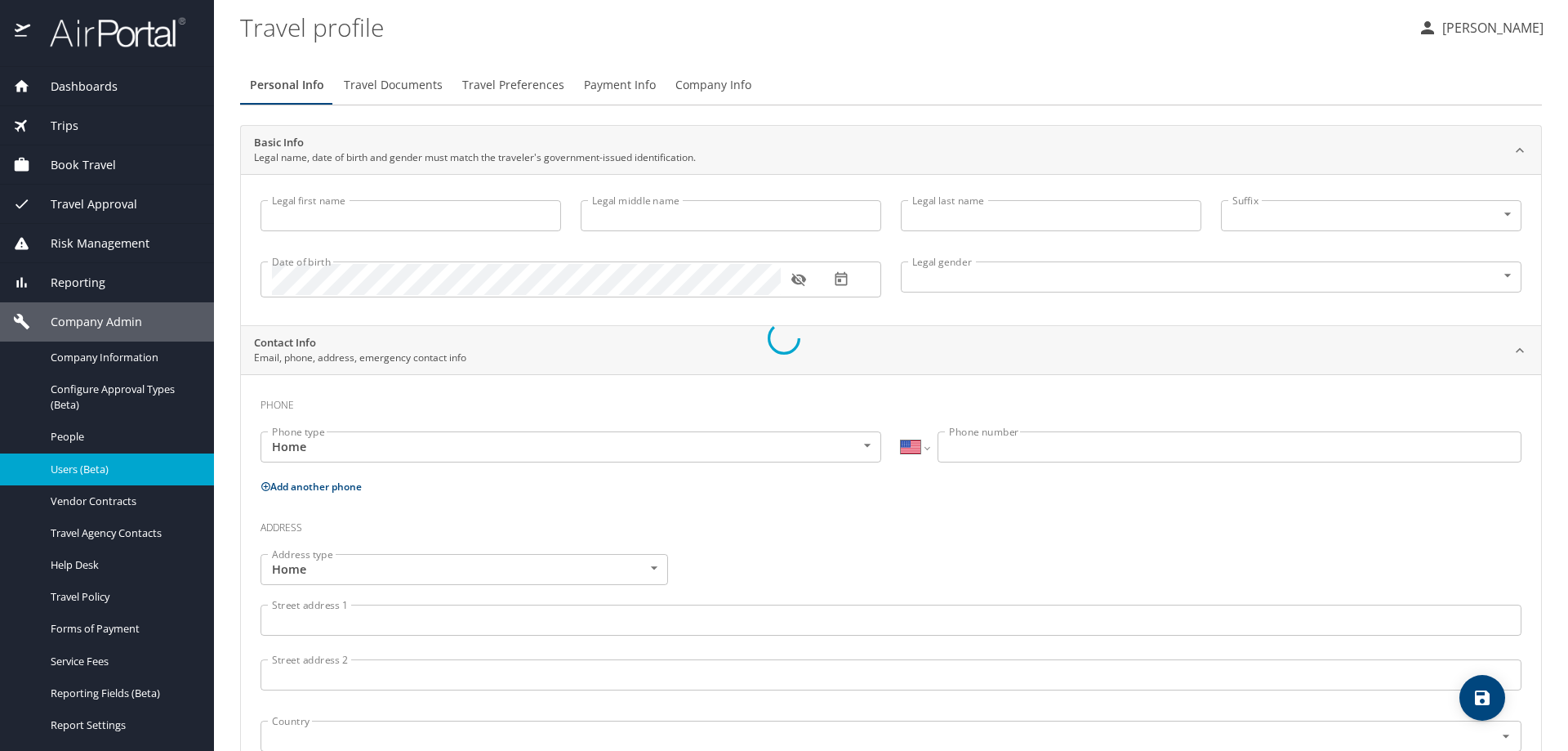
type input "[PERSON_NAME]"
type input "[DEMOGRAPHIC_DATA]"
select select "US"
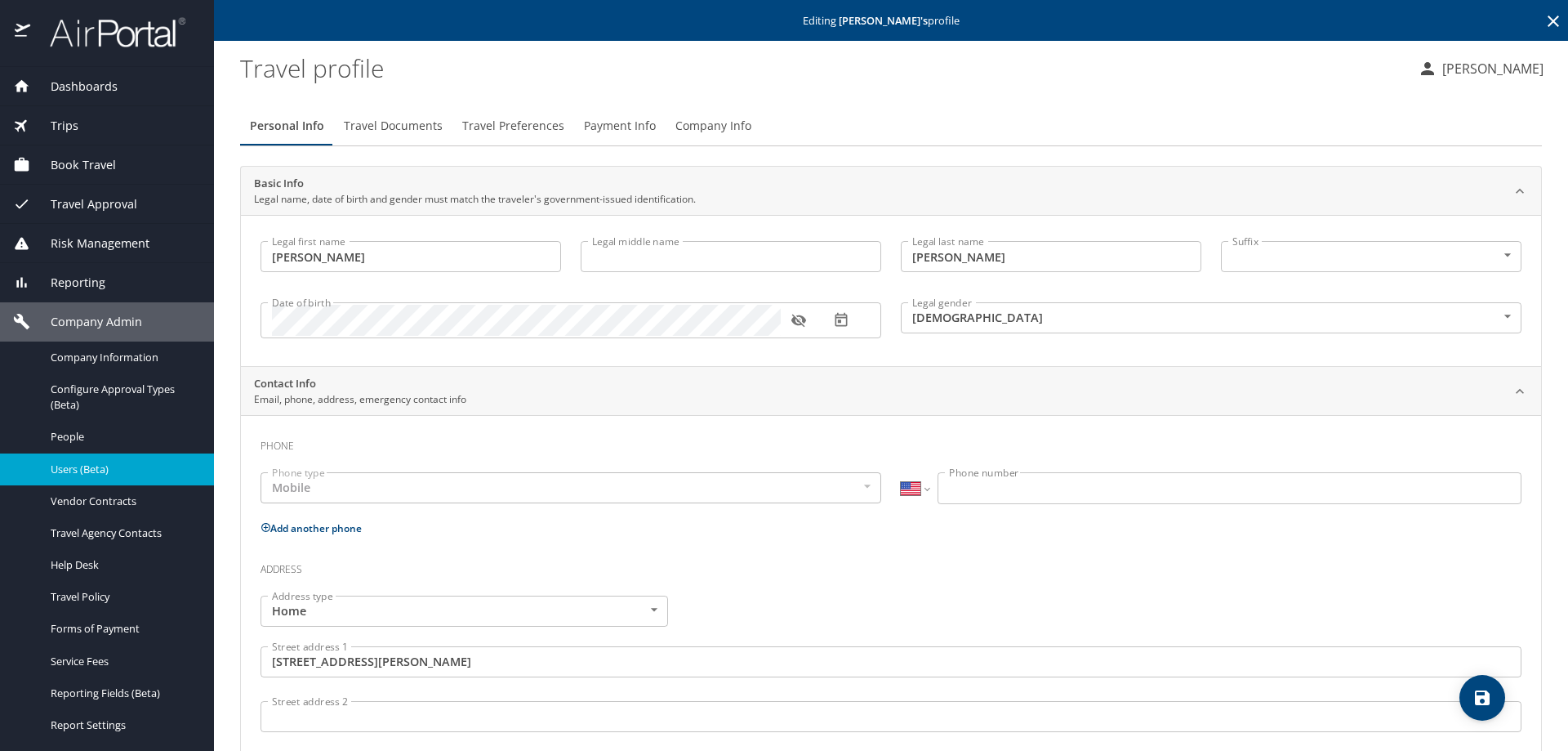
click at [602, 123] on span "Payment Info" at bounding box center [620, 126] width 72 height 20
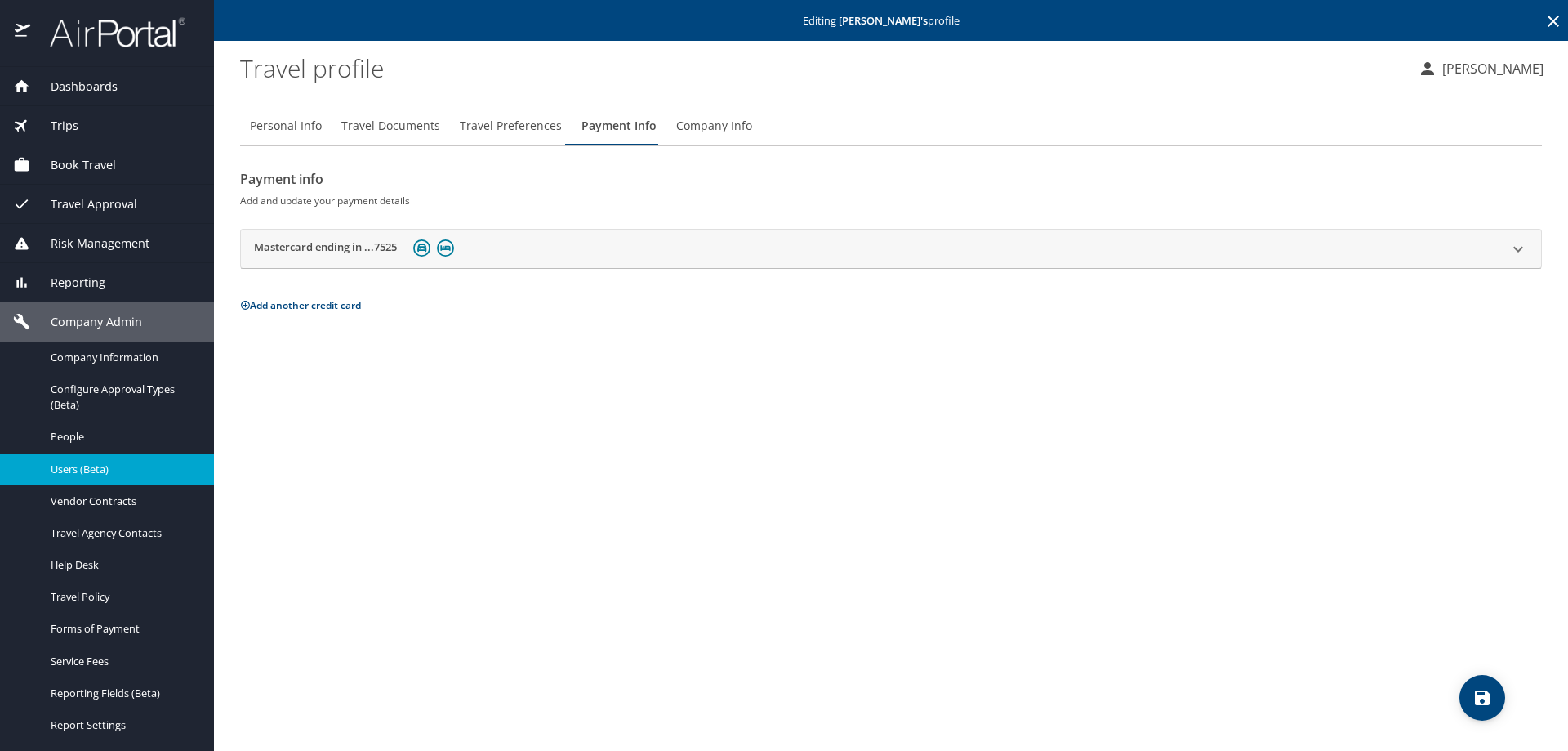
click at [1517, 251] on icon at bounding box center [1518, 248] width 19 height 19
